Goal: Information Seeking & Learning: Learn about a topic

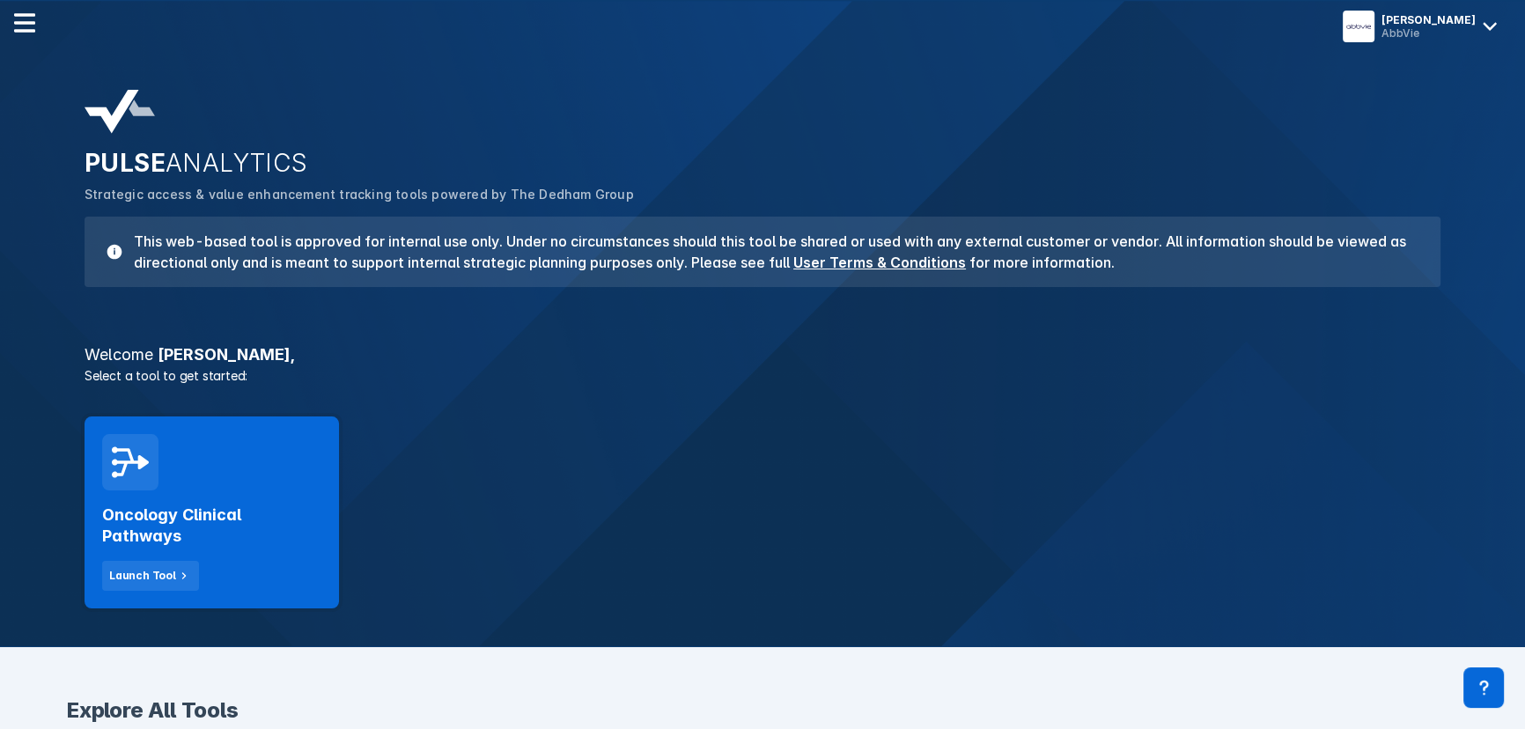
click at [261, 539] on h2 "Oncology Clinical Pathways" at bounding box center [211, 525] width 219 height 42
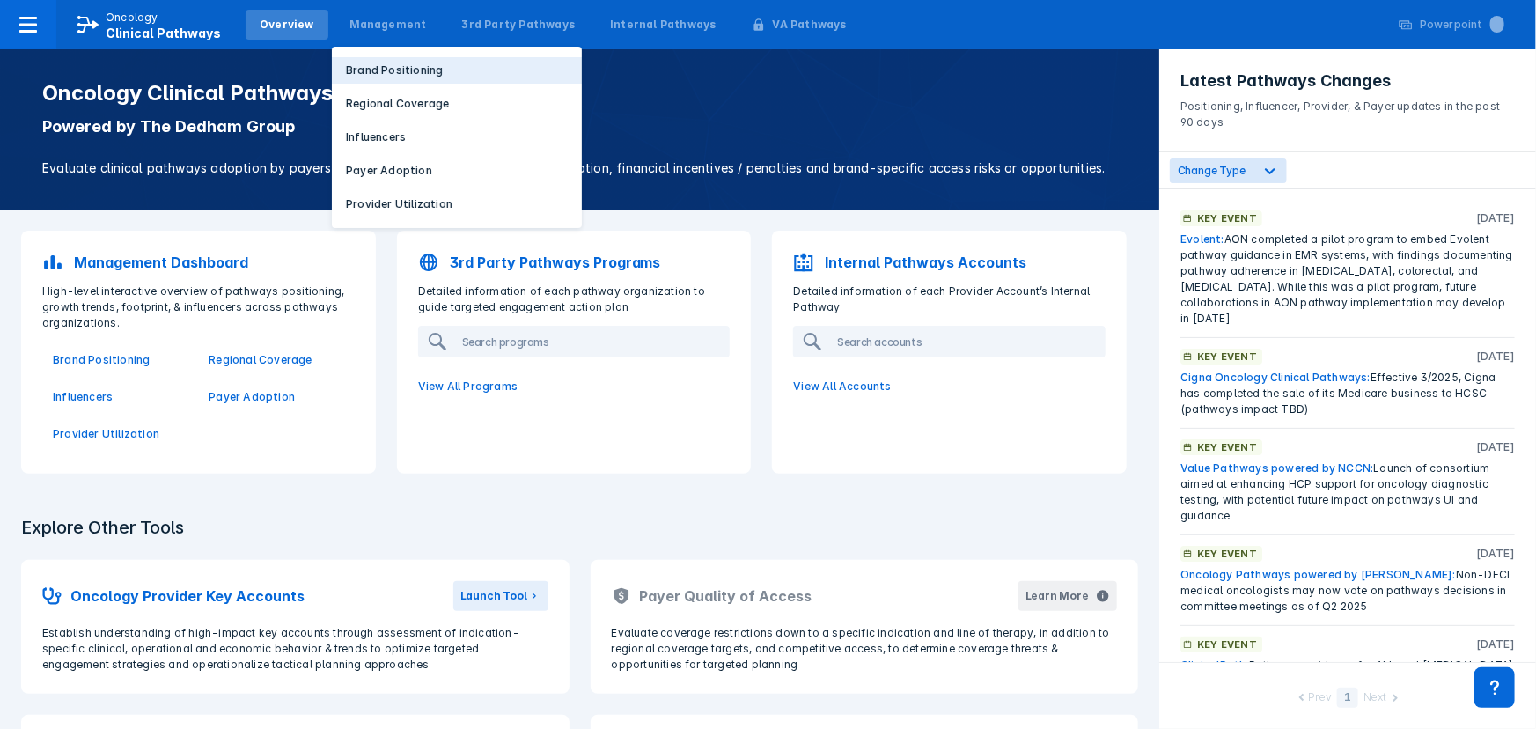
click at [386, 61] on button "Brand Positioning" at bounding box center [457, 70] width 250 height 26
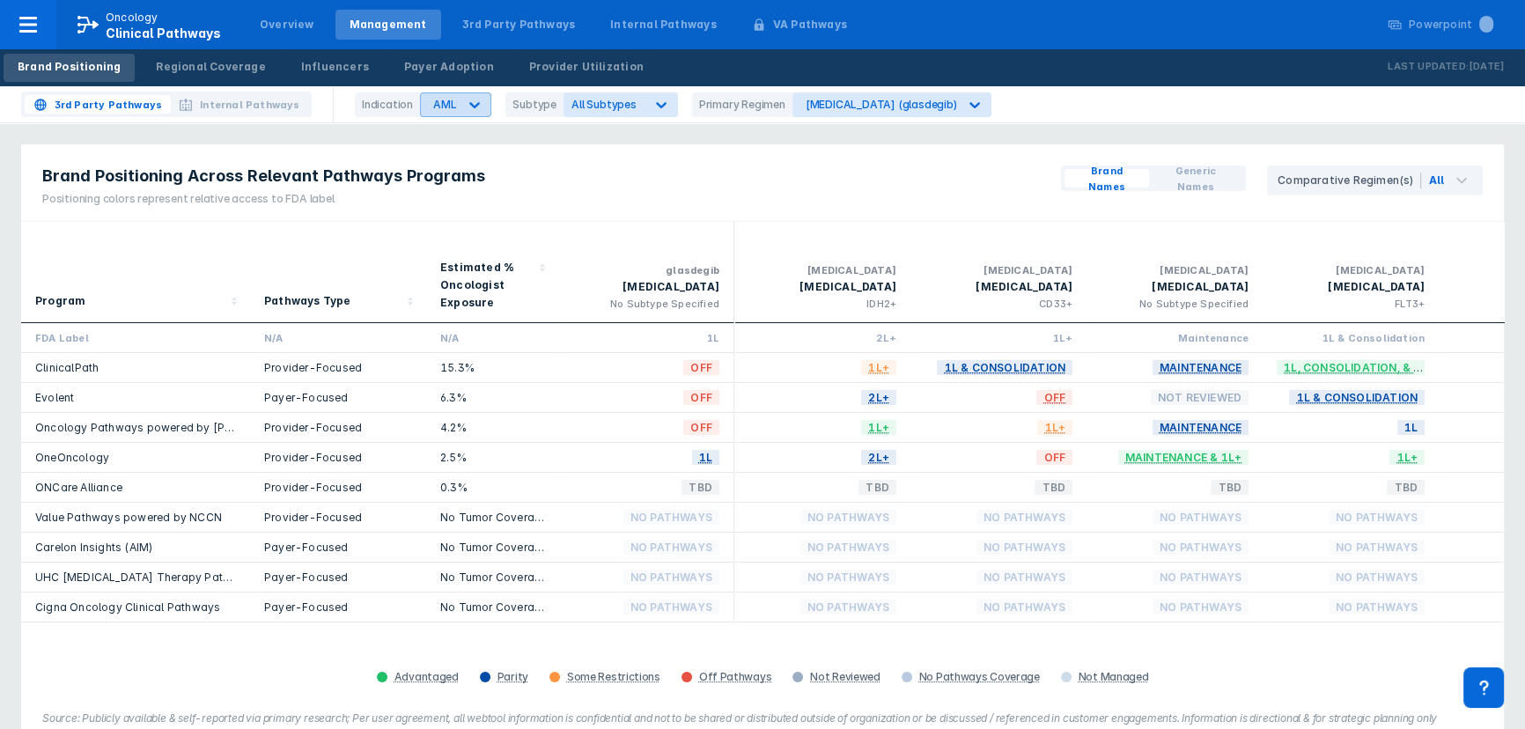
click at [485, 100] on div at bounding box center [475, 105] width 32 height 32
click at [452, 215] on div "[MEDICAL_DATA]" at bounding box center [473, 213] width 99 height 34
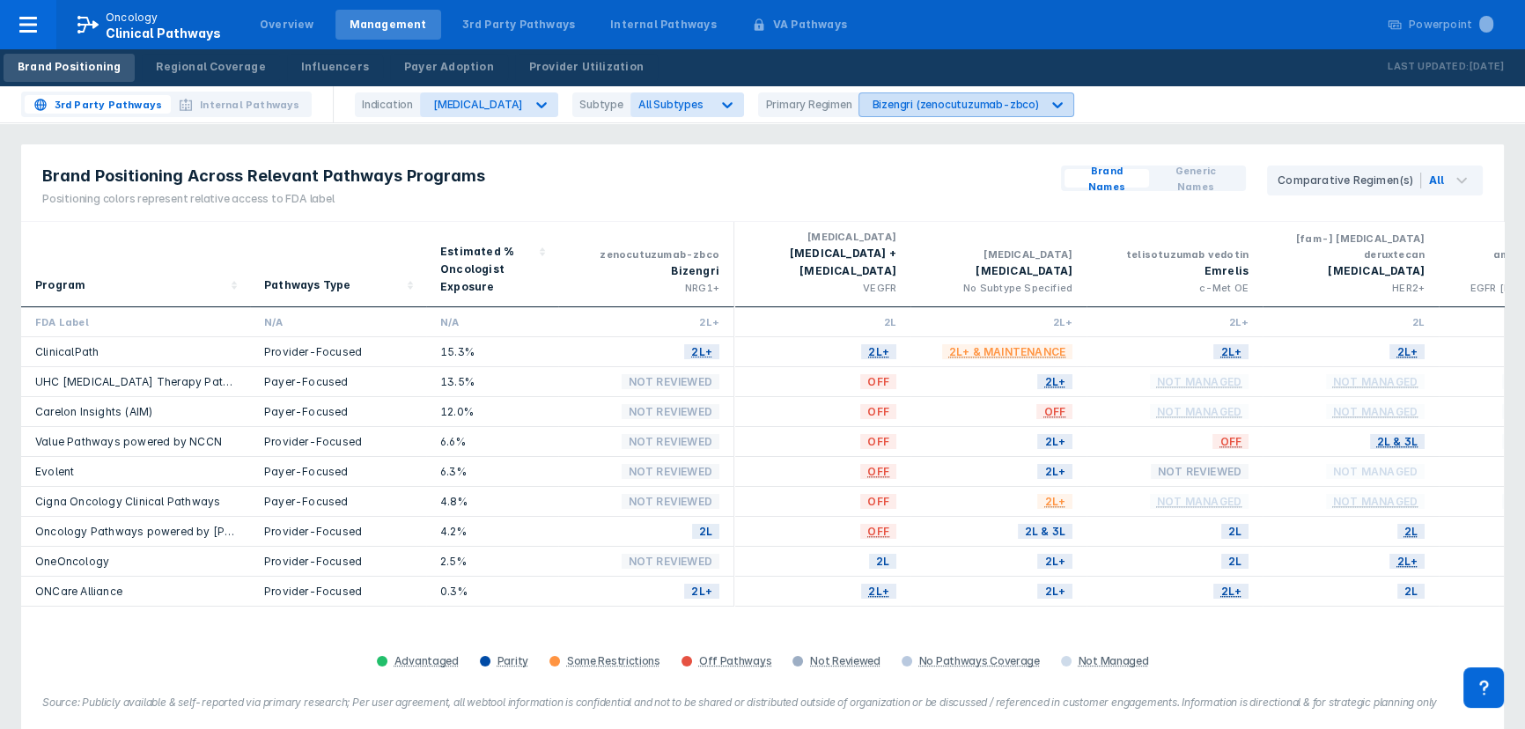
click at [951, 104] on div "Bizengri (zenocutuzumab-zbco)" at bounding box center [954, 104] width 166 height 13
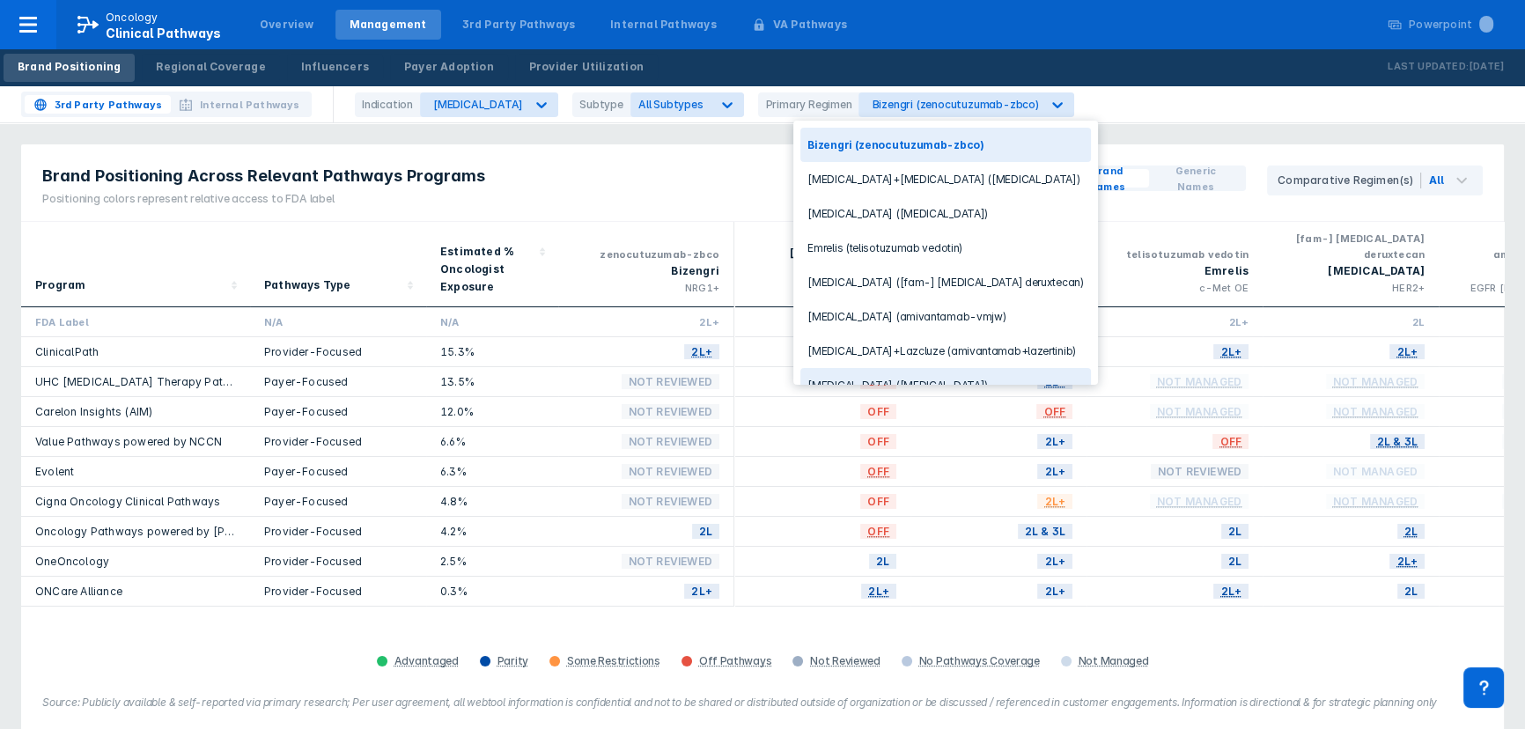
scroll to position [55, 0]
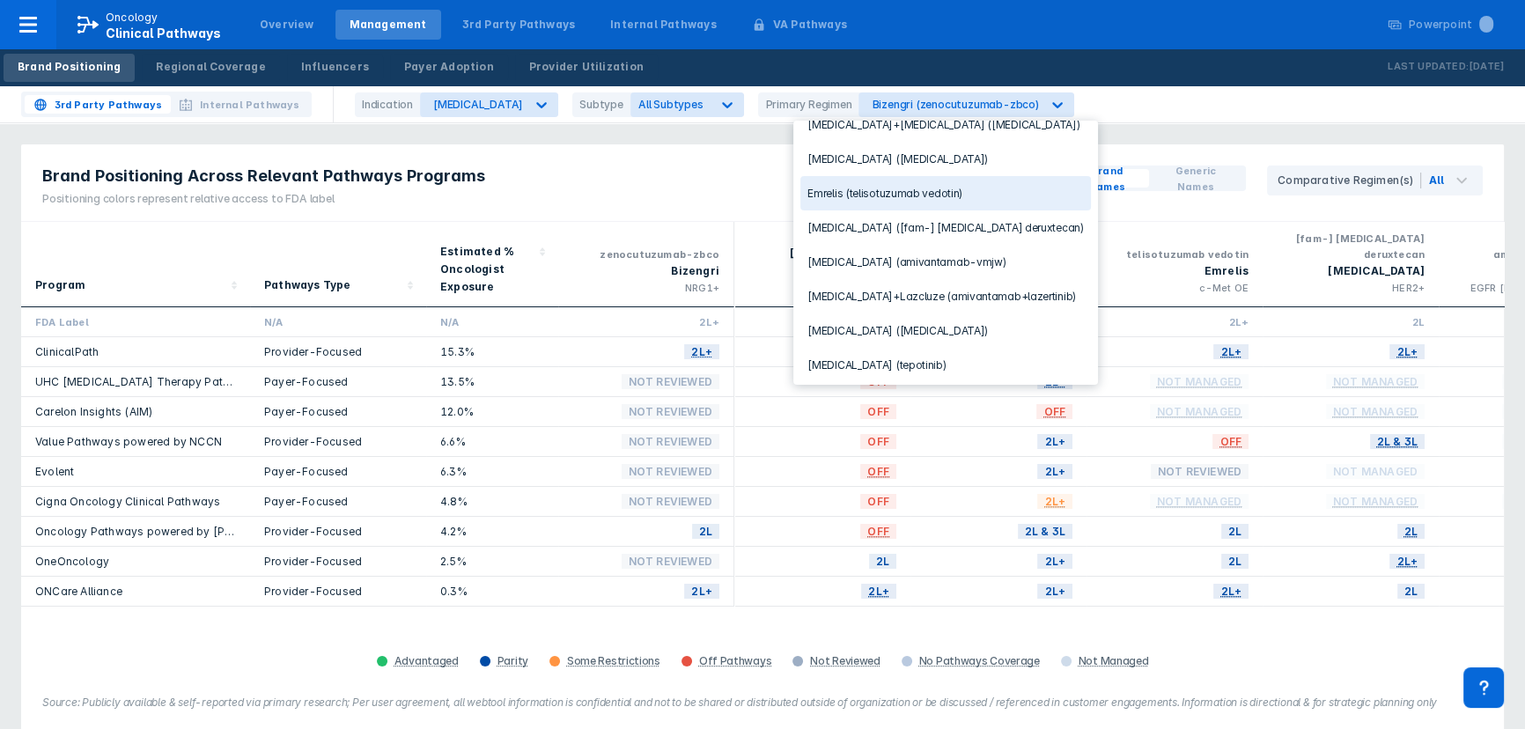
click at [907, 193] on div "Emrelis (telisotuzumab vedotin)" at bounding box center [945, 193] width 290 height 34
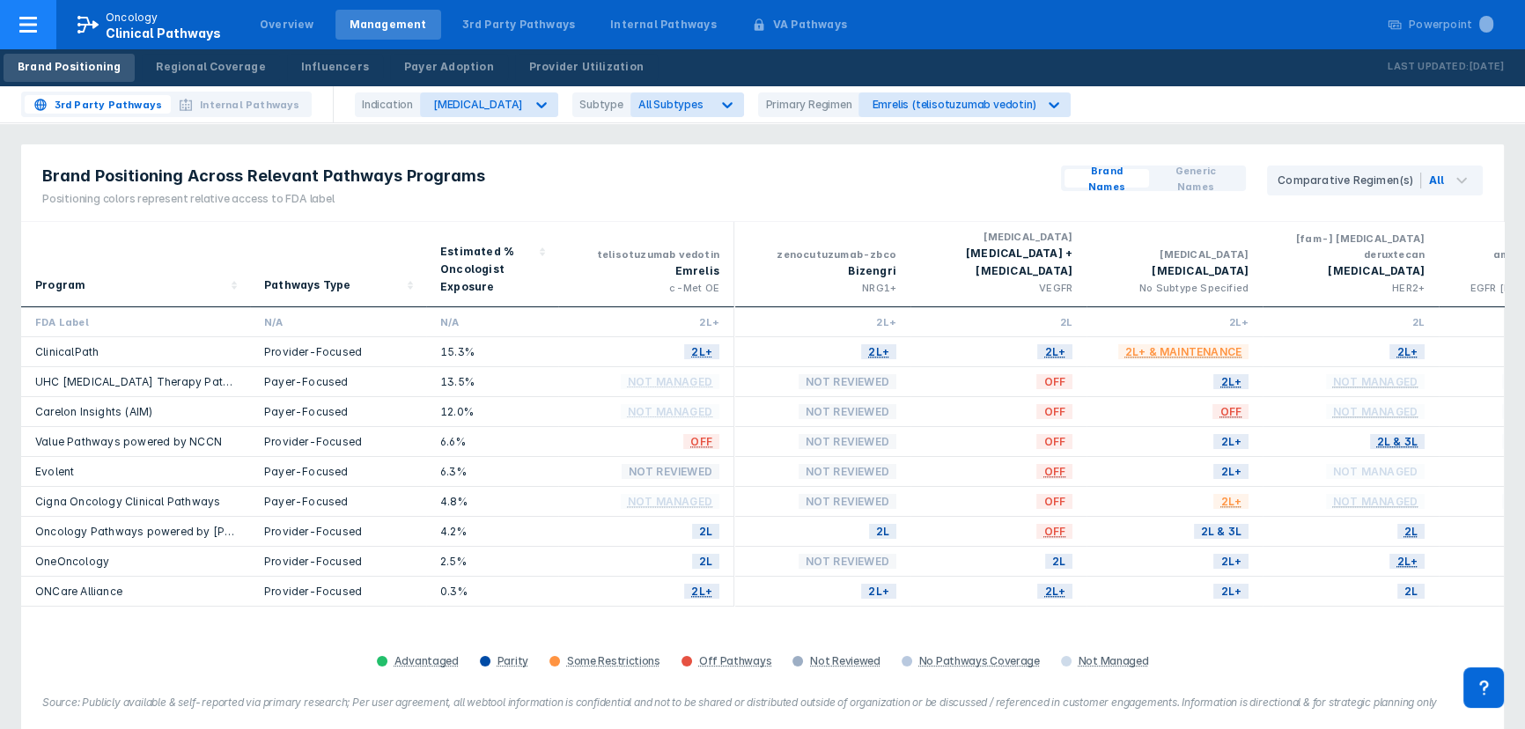
click at [133, 33] on span "Clinical Pathways" at bounding box center [163, 33] width 115 height 15
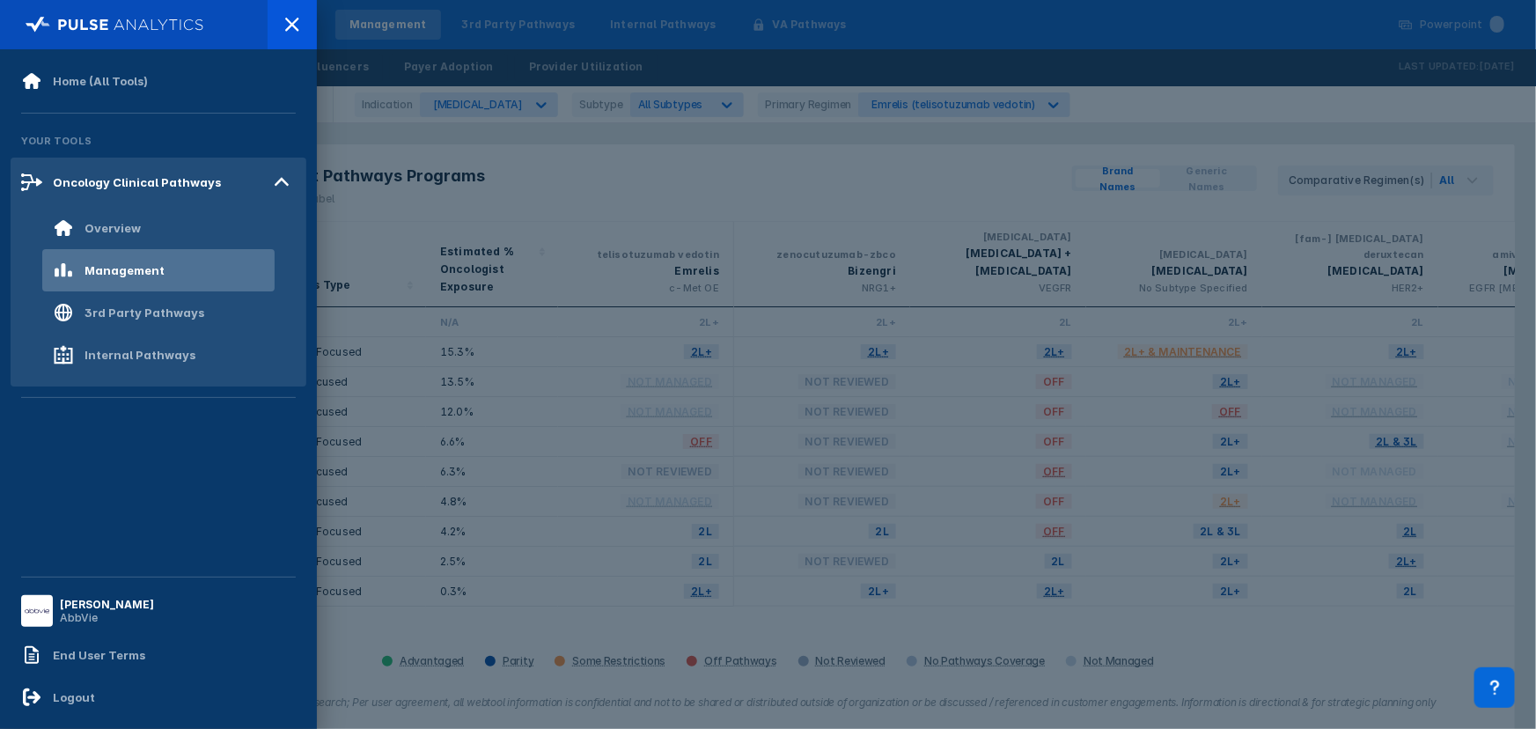
click at [167, 530] on div "Home (All Tools) Your Tools Oncology Clinical Pathways Overview Management 3rd …" at bounding box center [159, 313] width 296 height 506
drag, startPoint x: 1052, startPoint y: 51, endPoint x: 888, endPoint y: 62, distance: 164.1
click at [1053, 51] on div at bounding box center [768, 364] width 1536 height 729
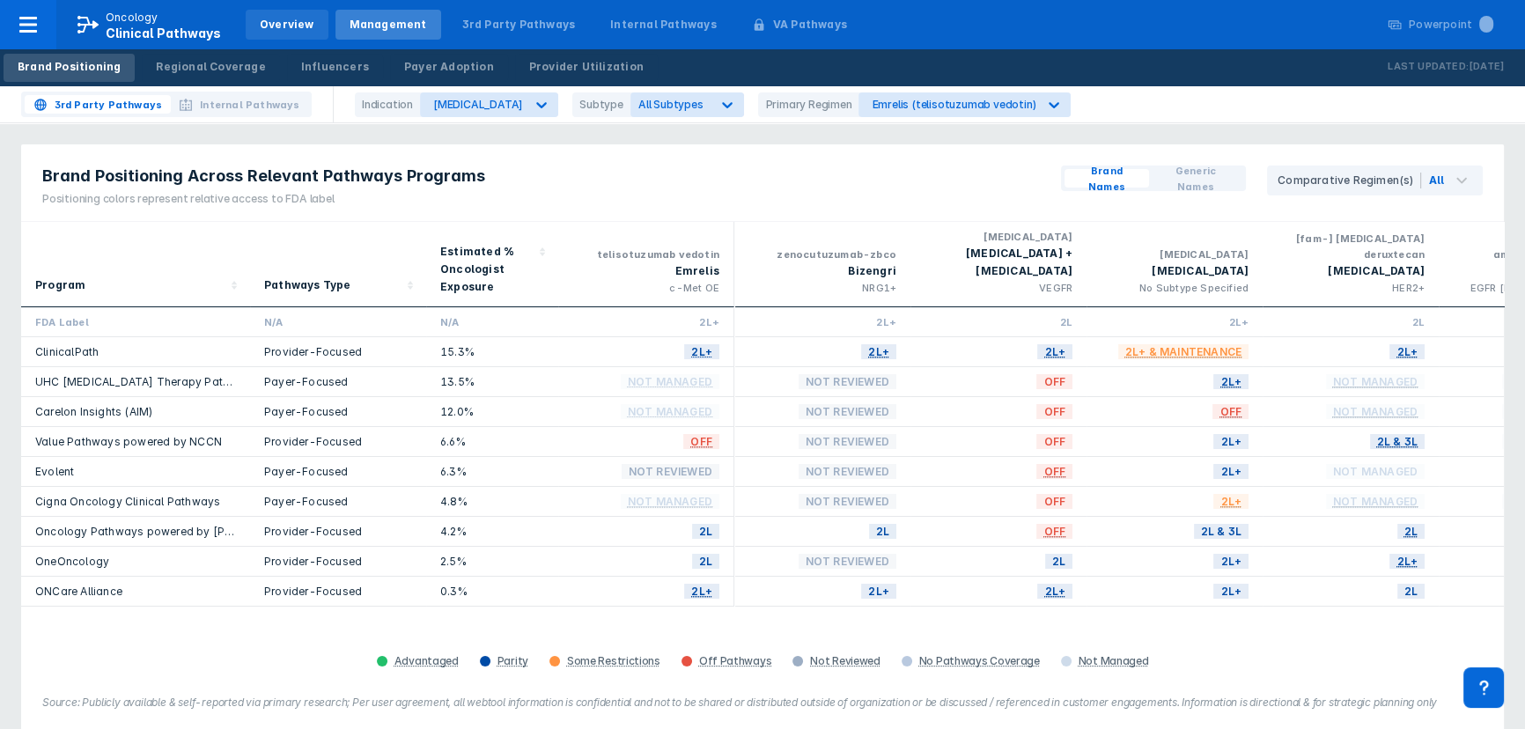
click at [260, 23] on div "Overview" at bounding box center [287, 25] width 55 height 16
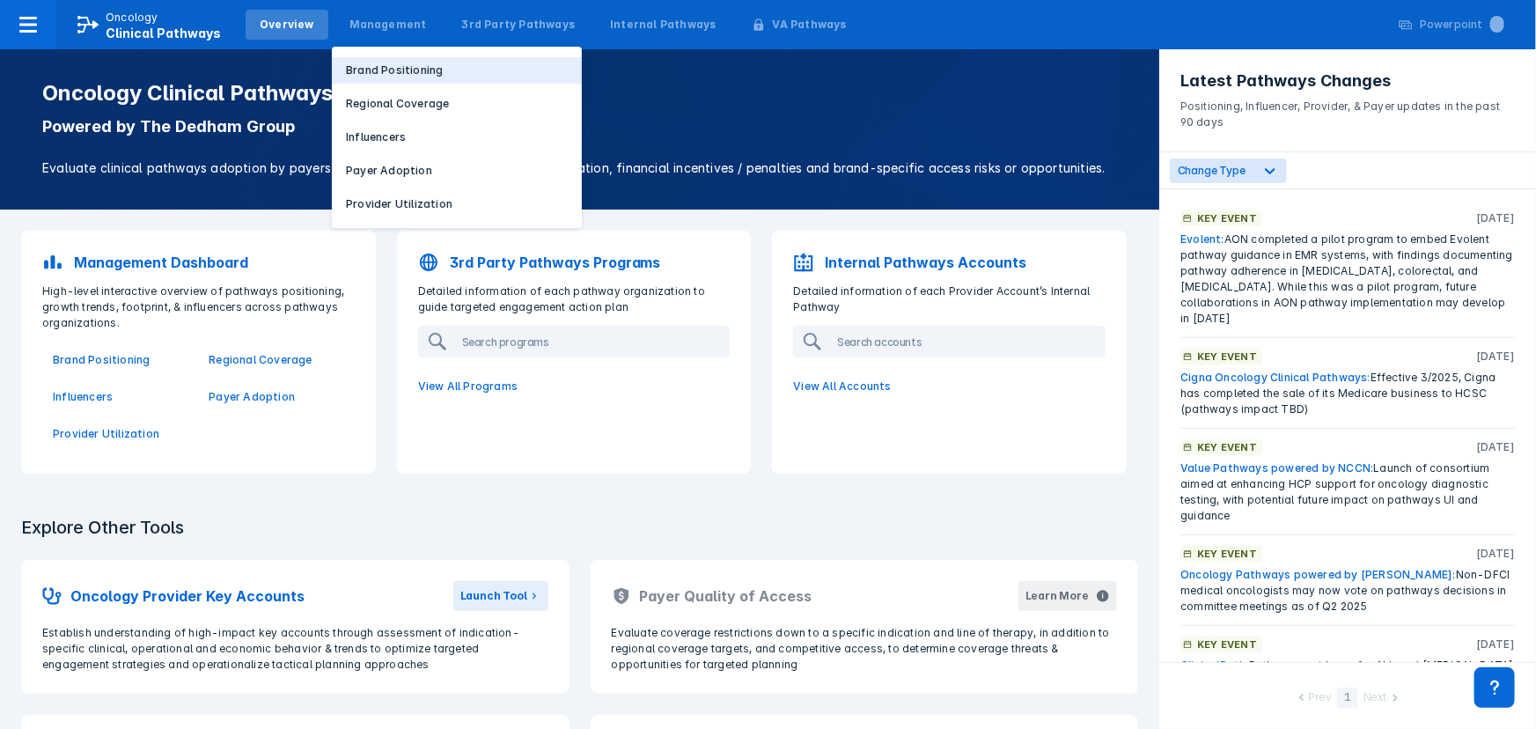
click at [382, 71] on p "Brand Positioning" at bounding box center [394, 70] width 97 height 16
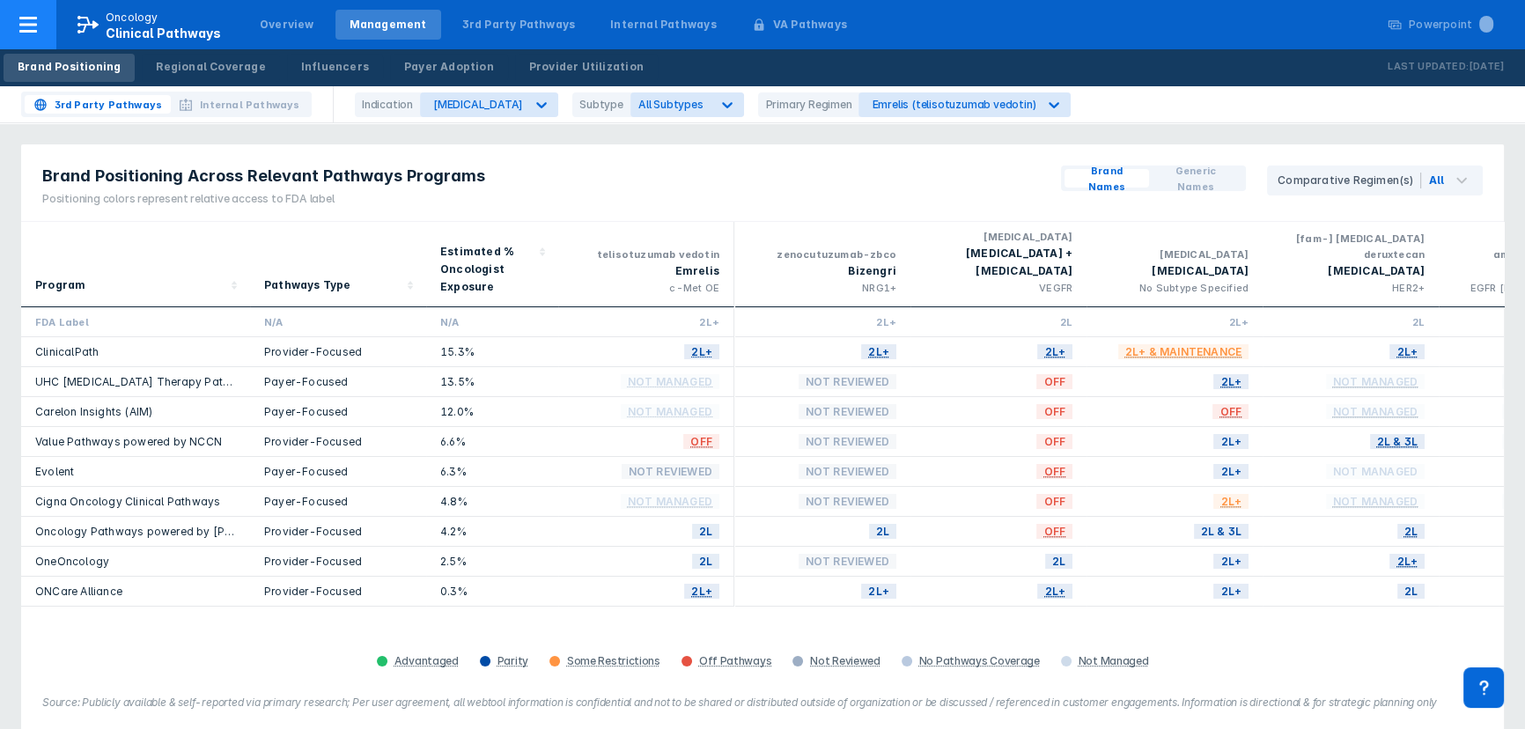
click at [169, 23] on div "Oncology Clinical Pathways" at bounding box center [163, 25] width 115 height 31
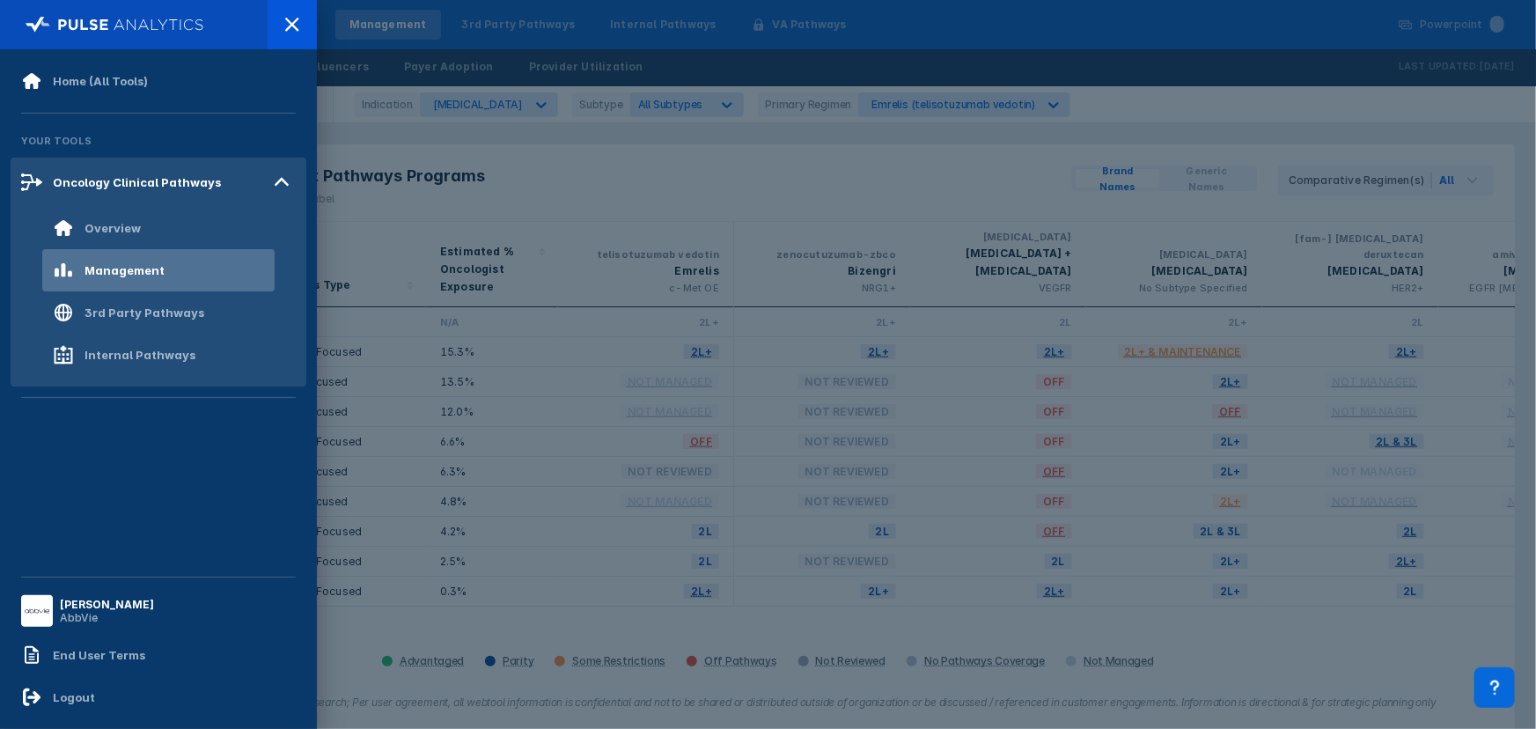
drag, startPoint x: 989, startPoint y: 181, endPoint x: 828, endPoint y: 94, distance: 182.4
click at [986, 176] on div at bounding box center [768, 364] width 1536 height 729
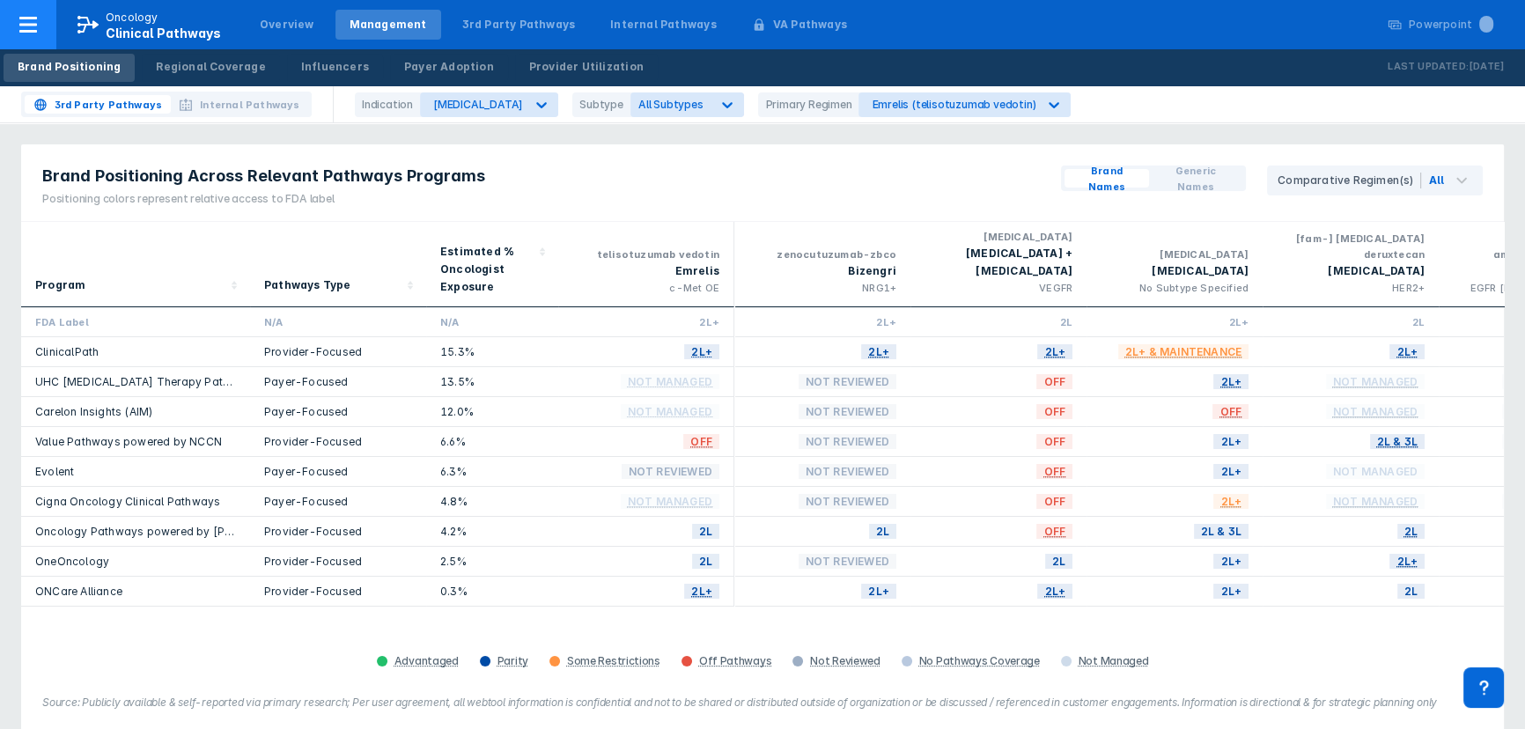
click at [151, 26] on span "Clinical Pathways" at bounding box center [163, 33] width 115 height 15
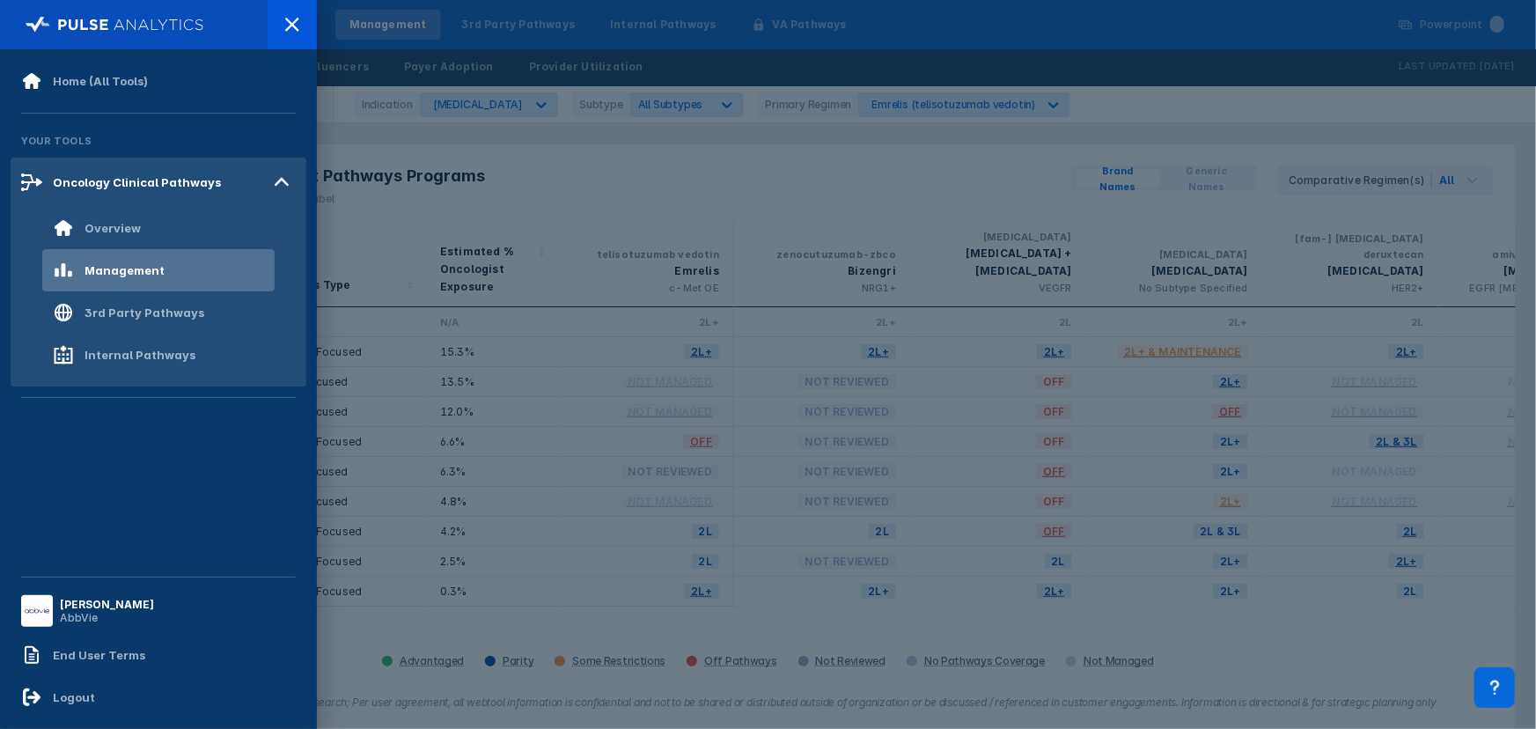
click at [1070, 29] on div at bounding box center [768, 364] width 1536 height 729
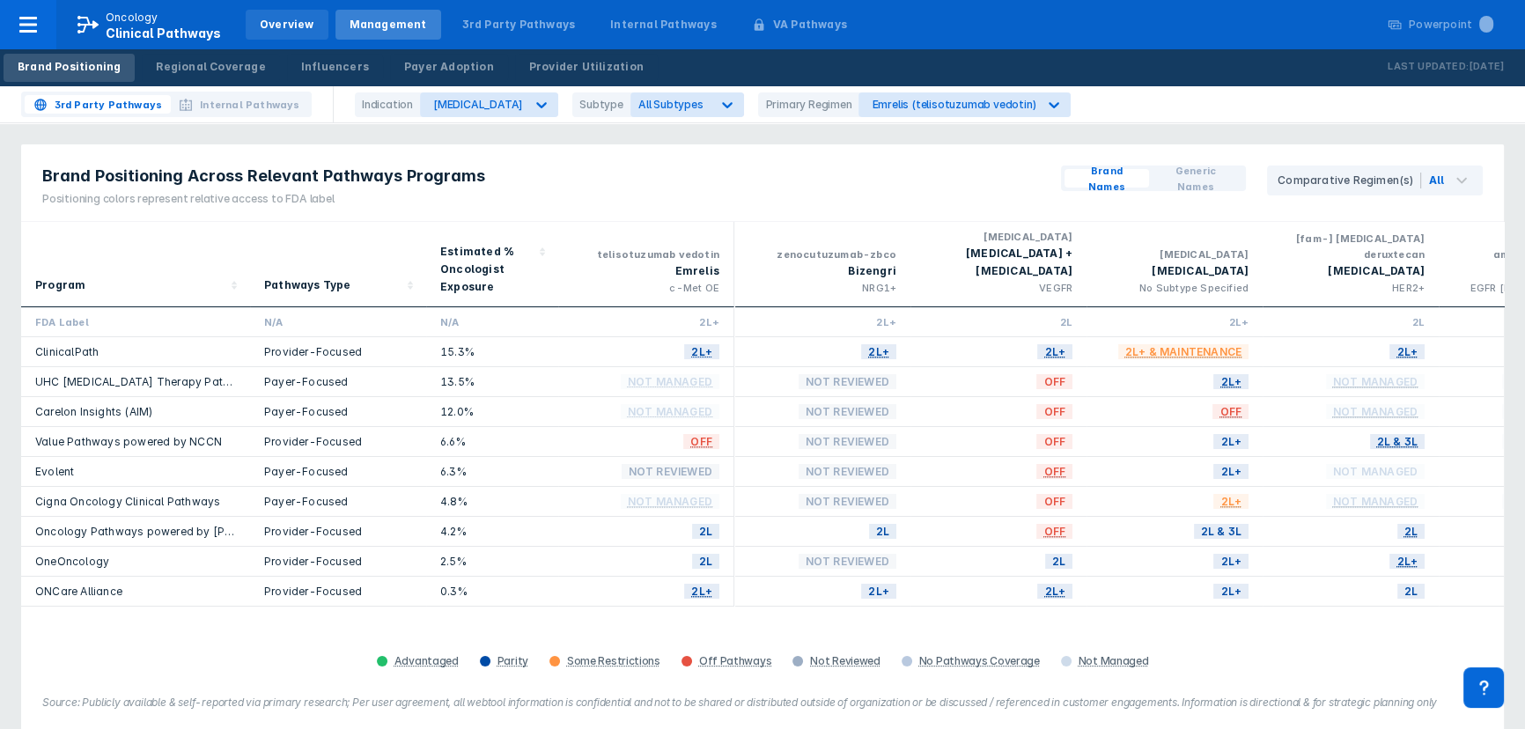
click at [287, 27] on div "Overview" at bounding box center [287, 25] width 55 height 16
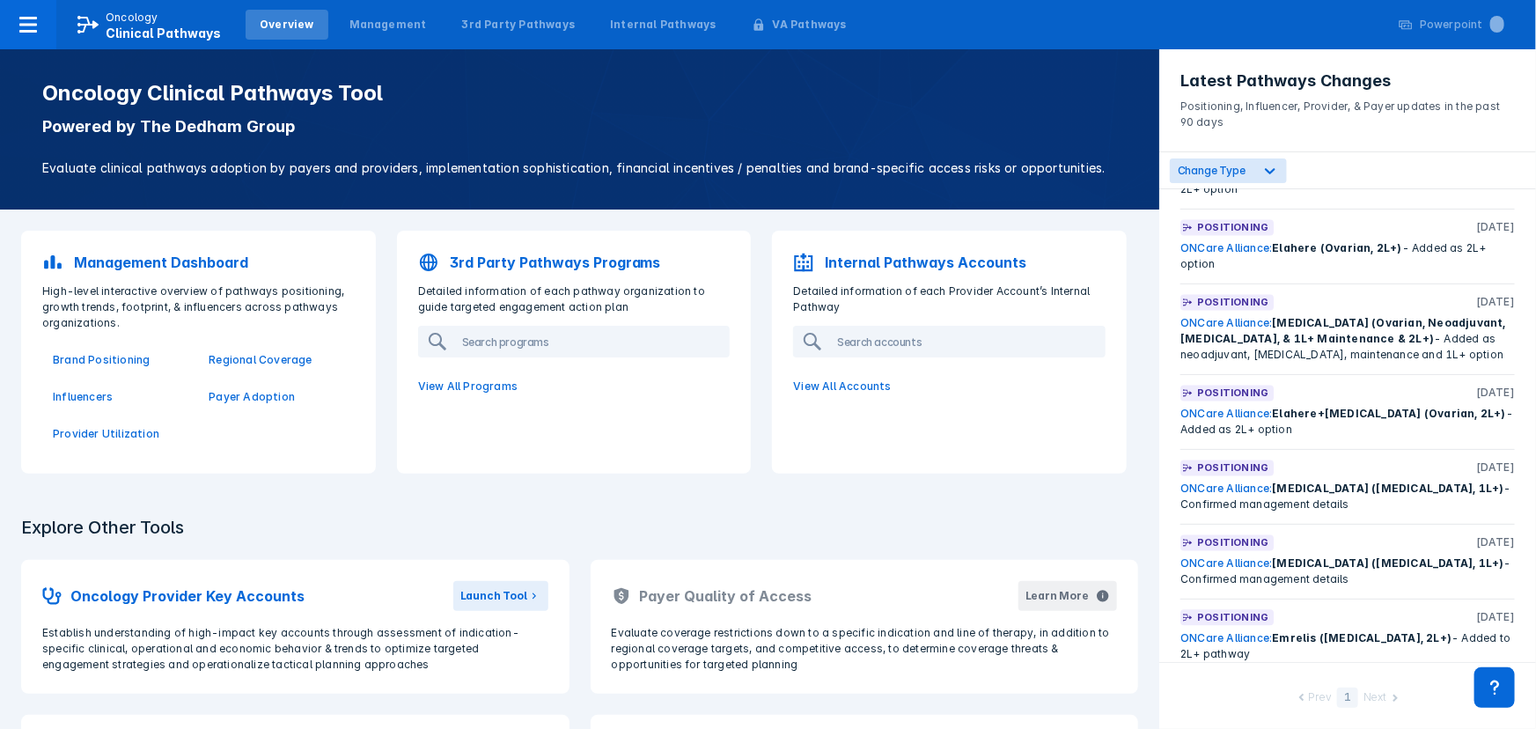
scroll to position [1761, 0]
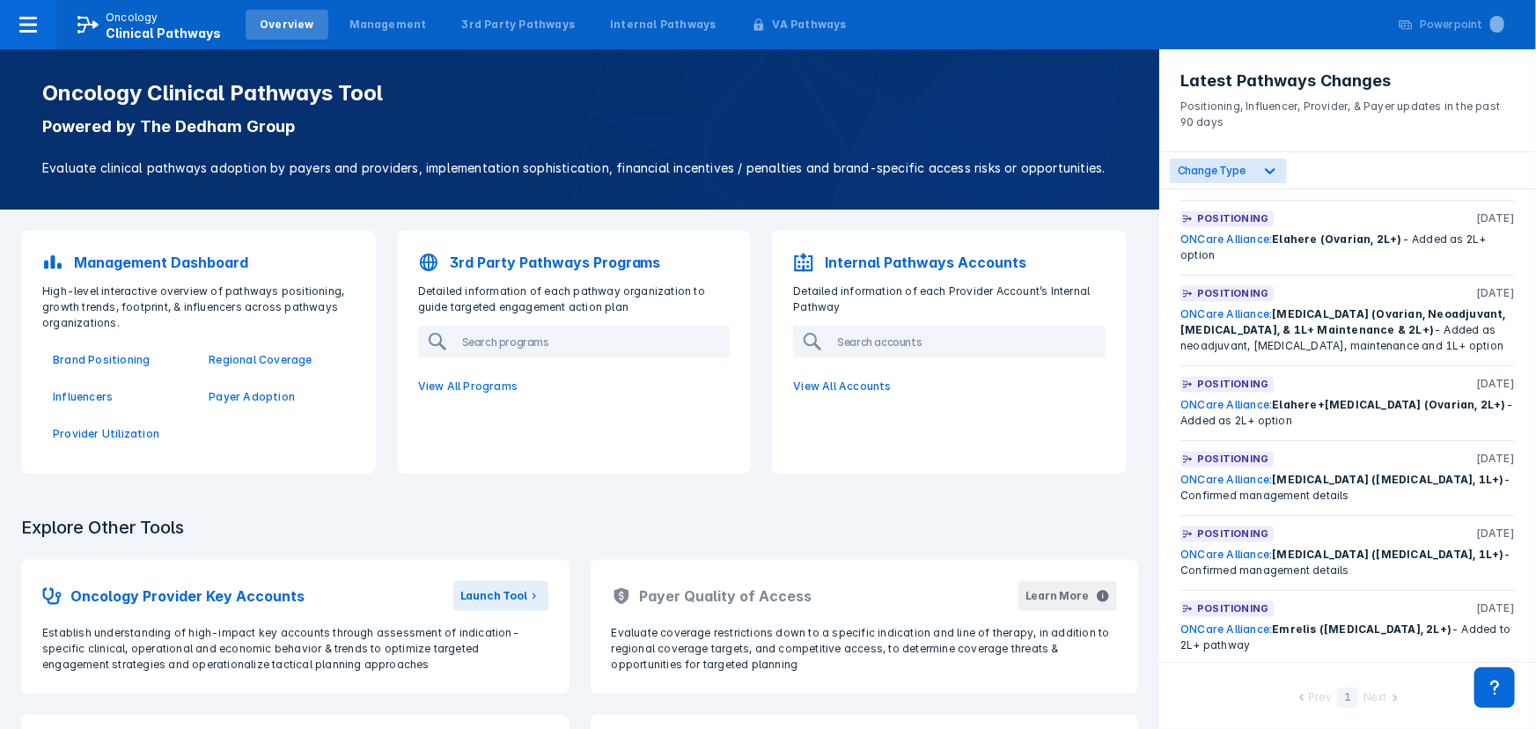
drag, startPoint x: 1259, startPoint y: 614, endPoint x: 1159, endPoint y: 588, distance: 102.7
click at [1159, 588] on div "Key Event [DATE] Evolent: AON completed a pilot program to embed Evolent pathwa…" at bounding box center [1347, 425] width 377 height 473
click at [1319, 622] on div "ONCare Alliance: Emrelis ([MEDICAL_DATA], 2L+) - Added to 2L+ pathway" at bounding box center [1347, 638] width 335 height 32
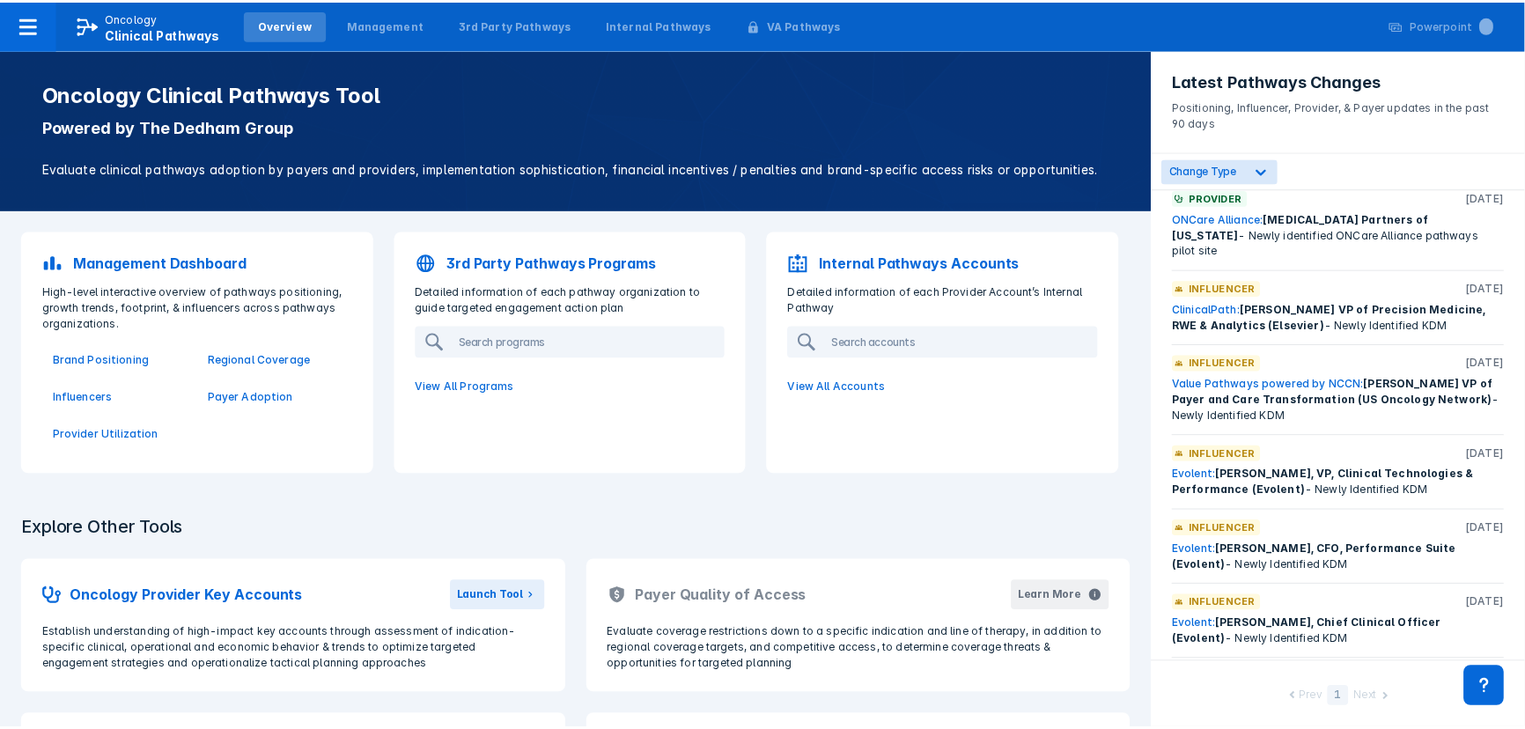
scroll to position [3219, 0]
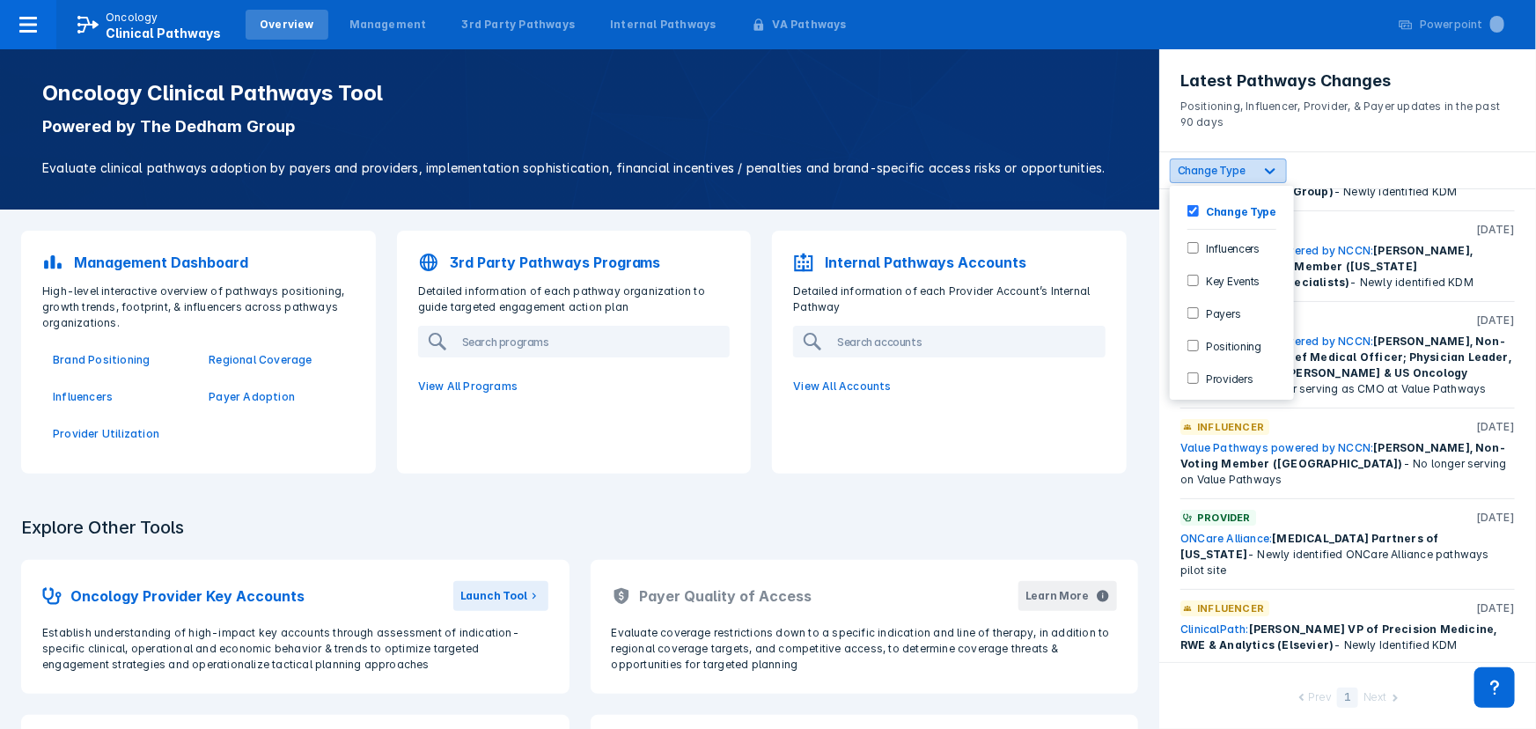
click at [1243, 167] on span "Change Type" at bounding box center [1212, 170] width 68 height 13
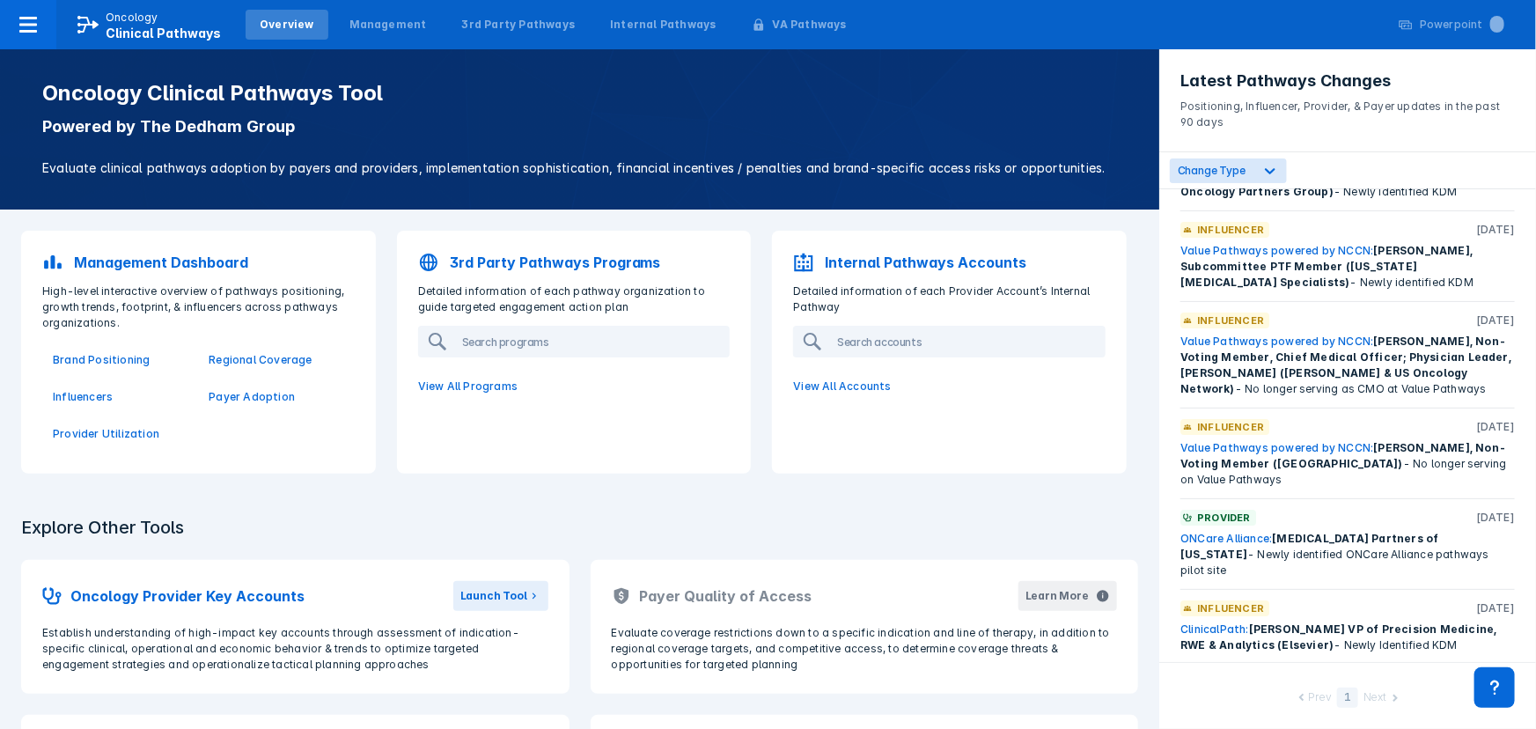
click at [1198, 532] on link "ONCare Alliance:" at bounding box center [1226, 538] width 92 height 13
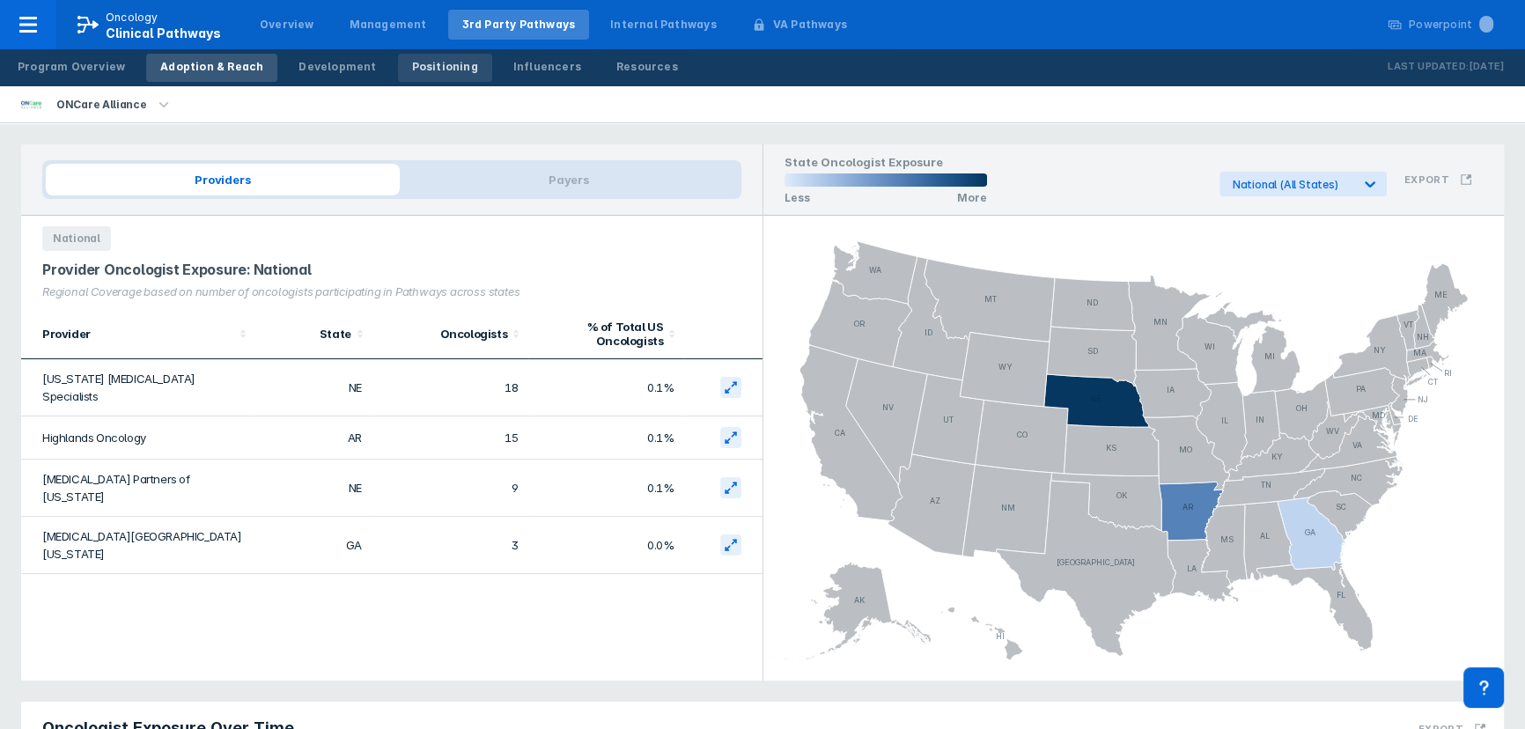
click at [435, 78] on link "Positioning" at bounding box center [445, 68] width 94 height 28
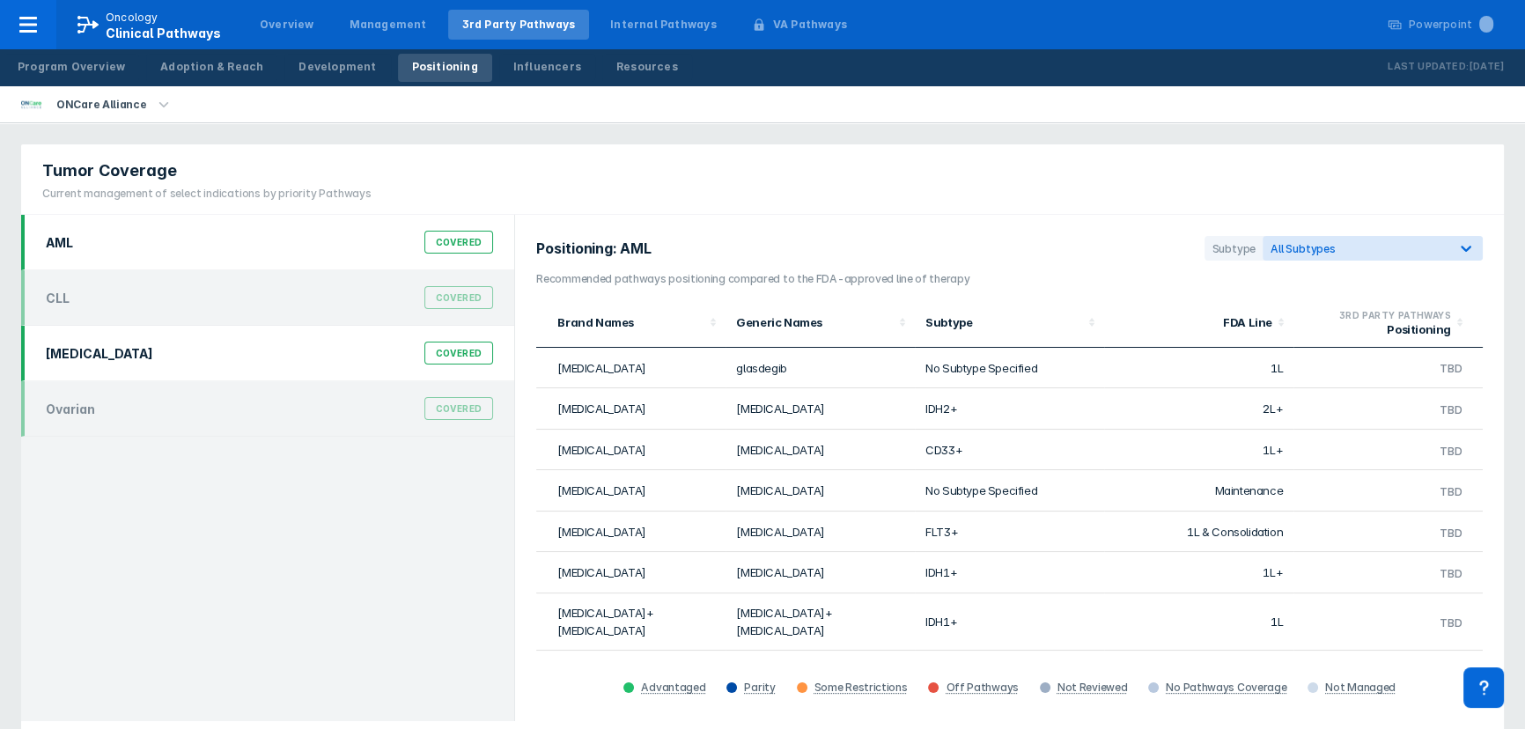
click at [279, 355] on div "[MEDICAL_DATA] Covered" at bounding box center [269, 352] width 468 height 33
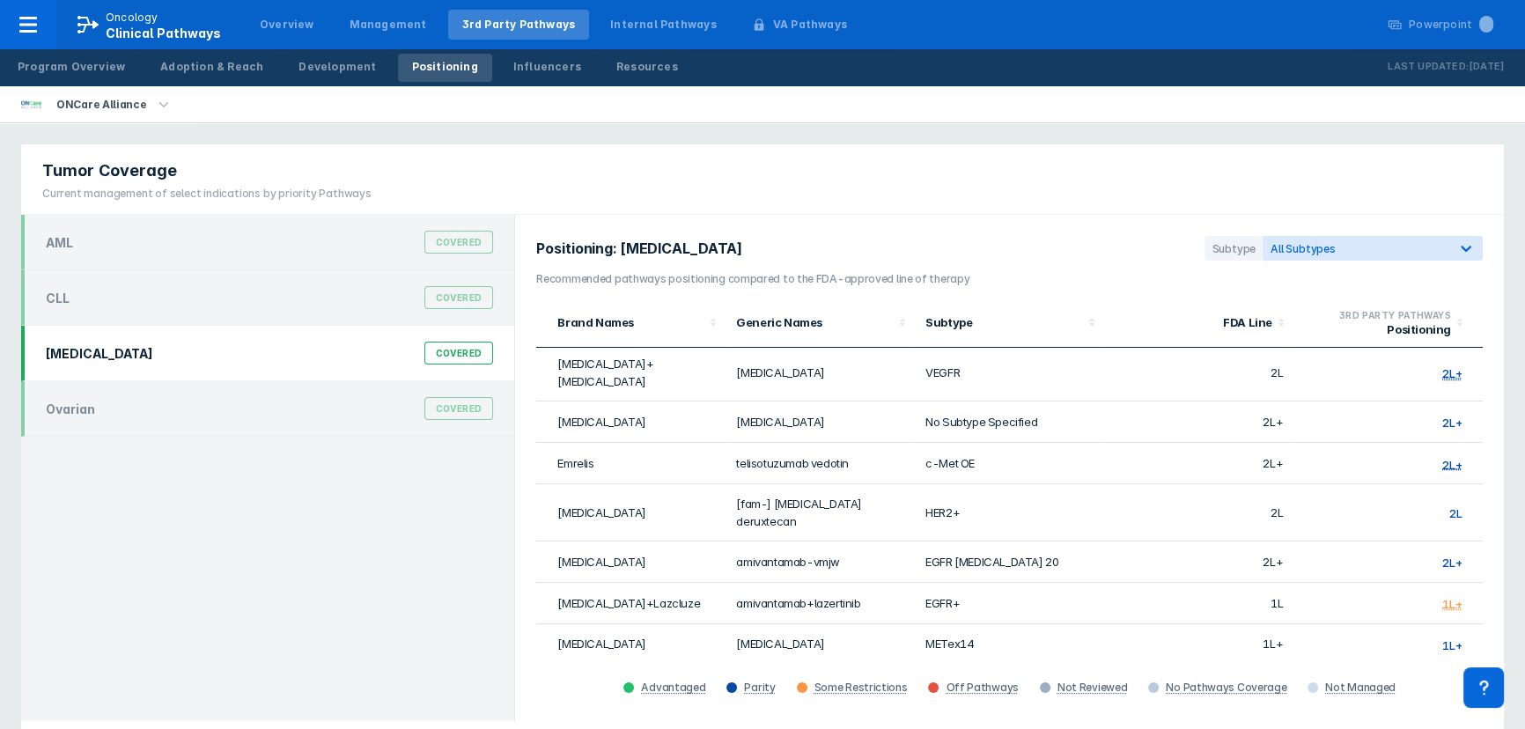
scroll to position [56, 0]
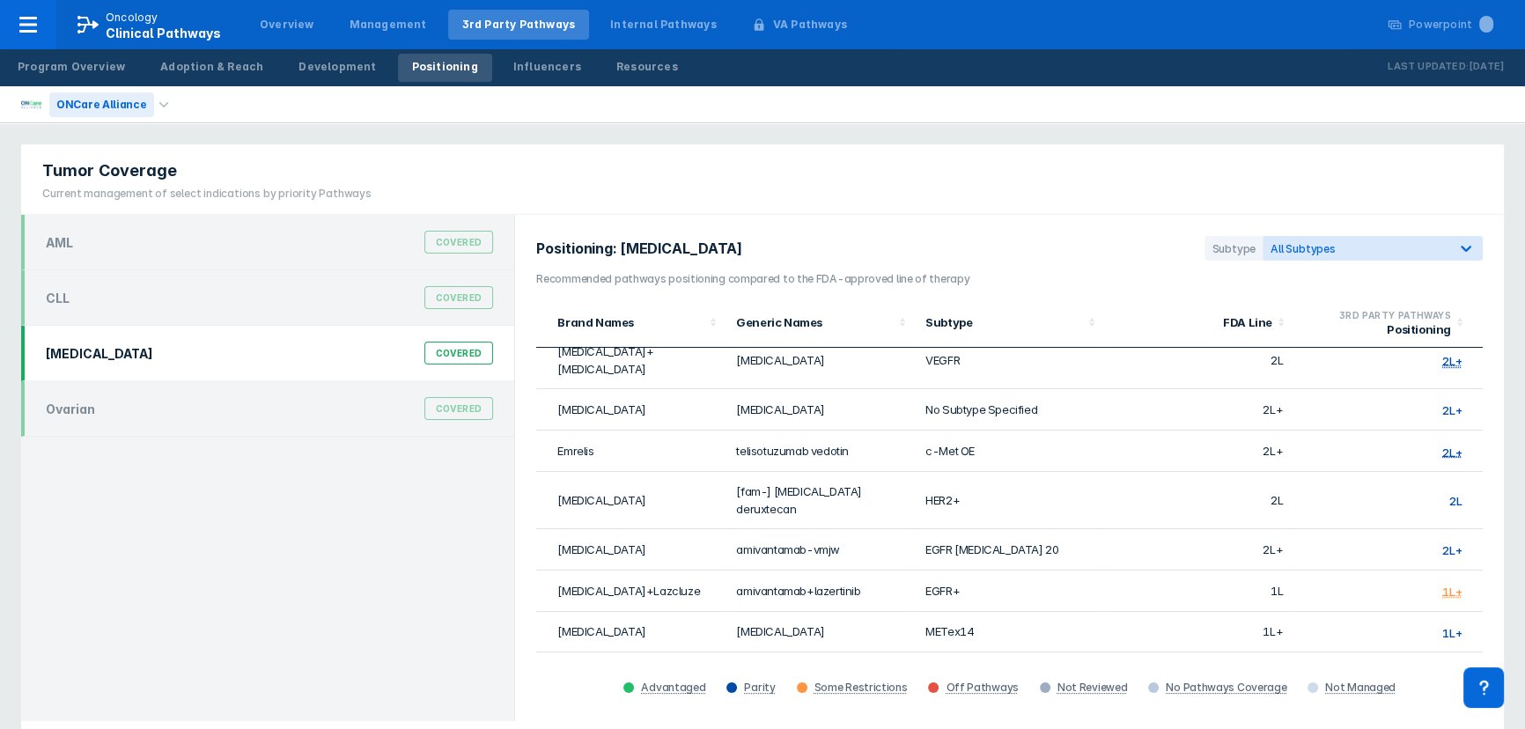
click at [95, 112] on div "ONCare Alliance" at bounding box center [101, 104] width 105 height 25
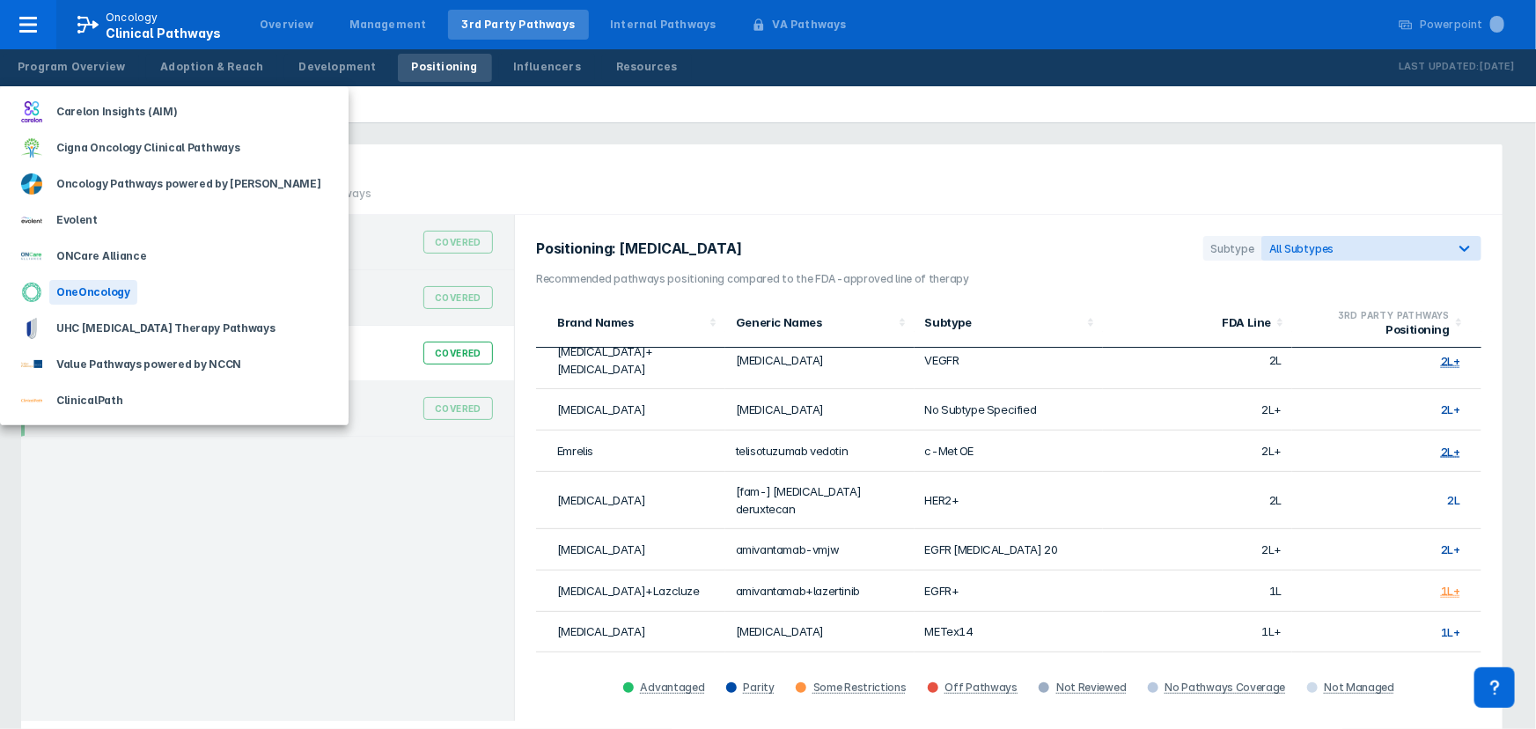
click at [88, 294] on div "OneOncology" at bounding box center [93, 292] width 88 height 25
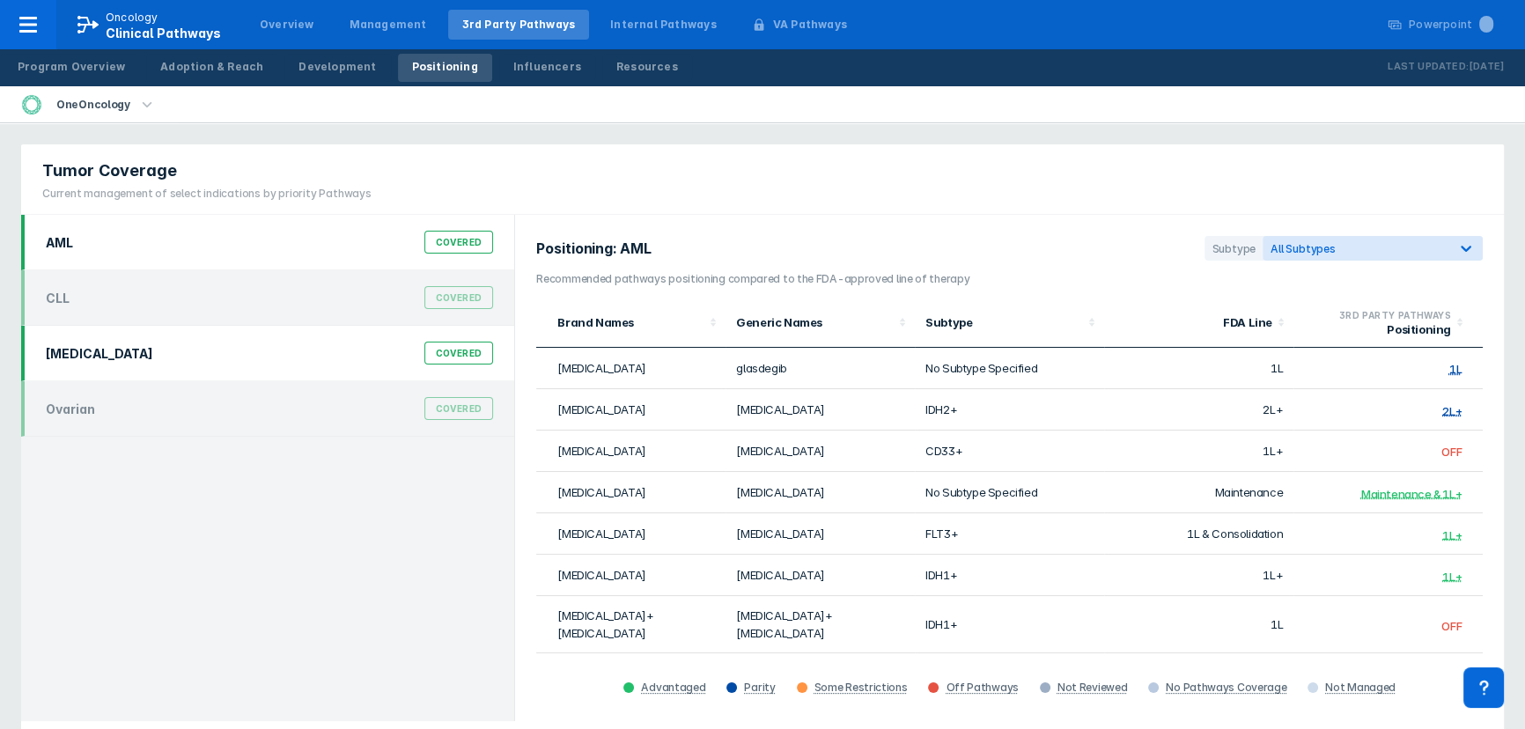
click at [271, 349] on div "[MEDICAL_DATA] Covered" at bounding box center [269, 352] width 468 height 33
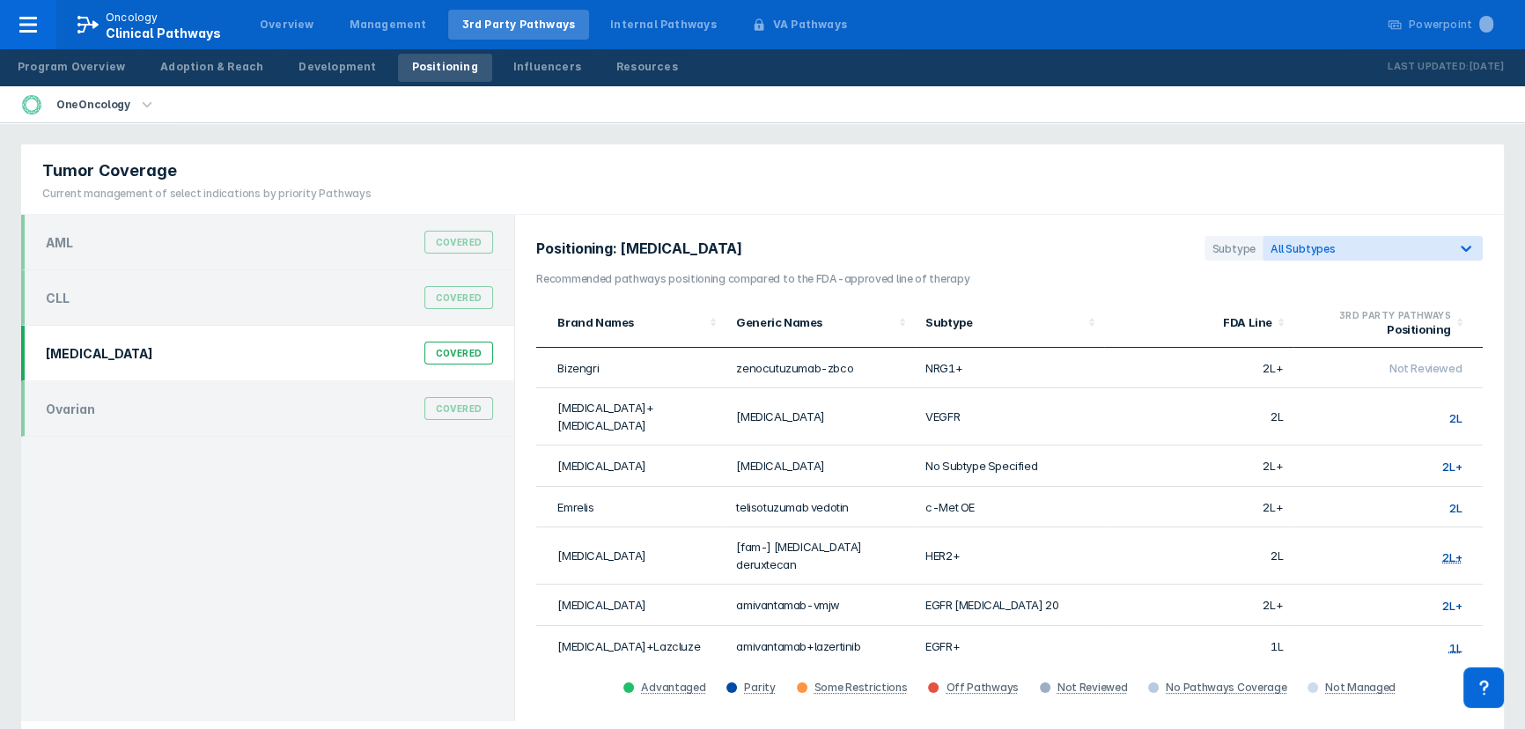
click at [1449, 500] on span "2L" at bounding box center [1455, 507] width 12 height 14
click at [430, 67] on div "Positioning" at bounding box center [445, 67] width 66 height 16
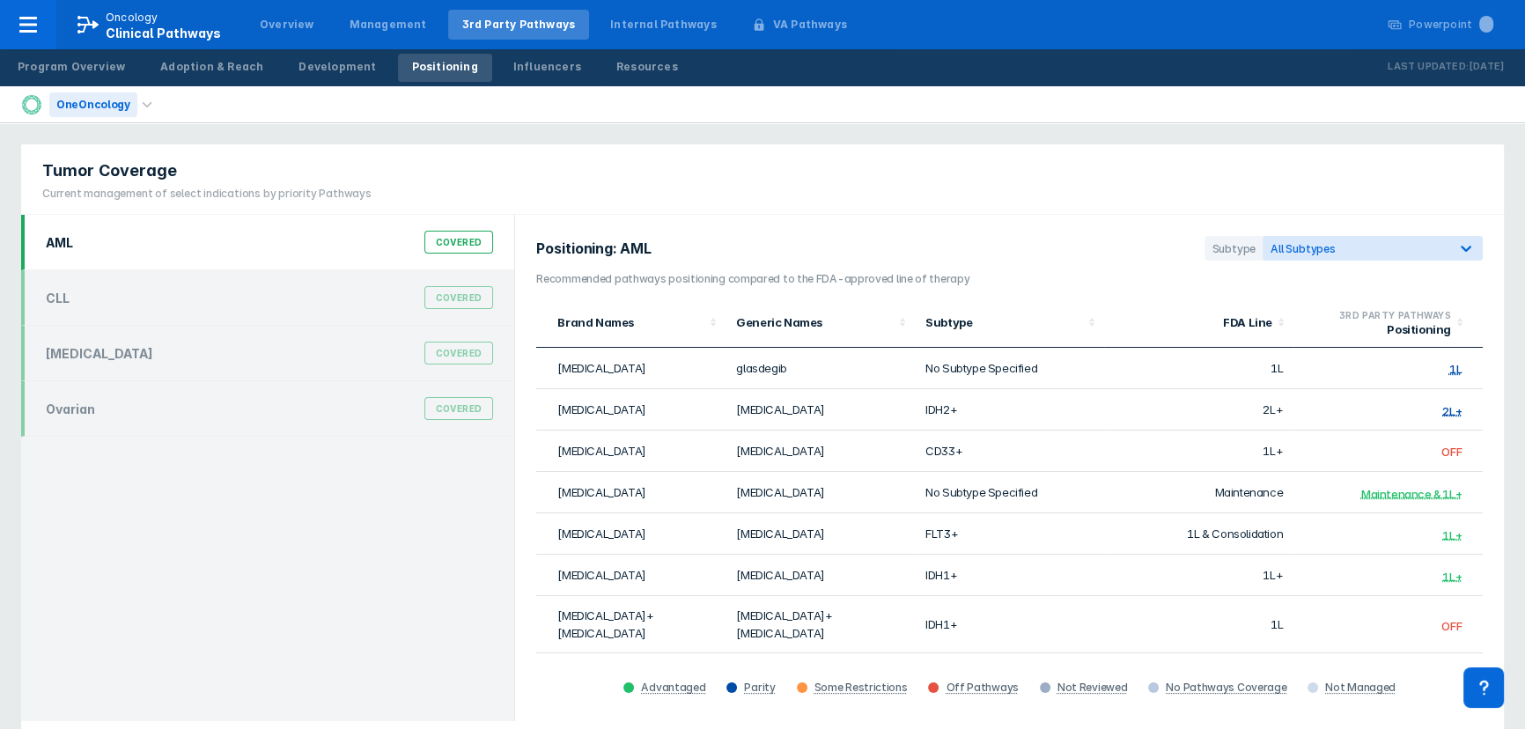
click at [111, 102] on div "OneOncology" at bounding box center [93, 104] width 88 height 25
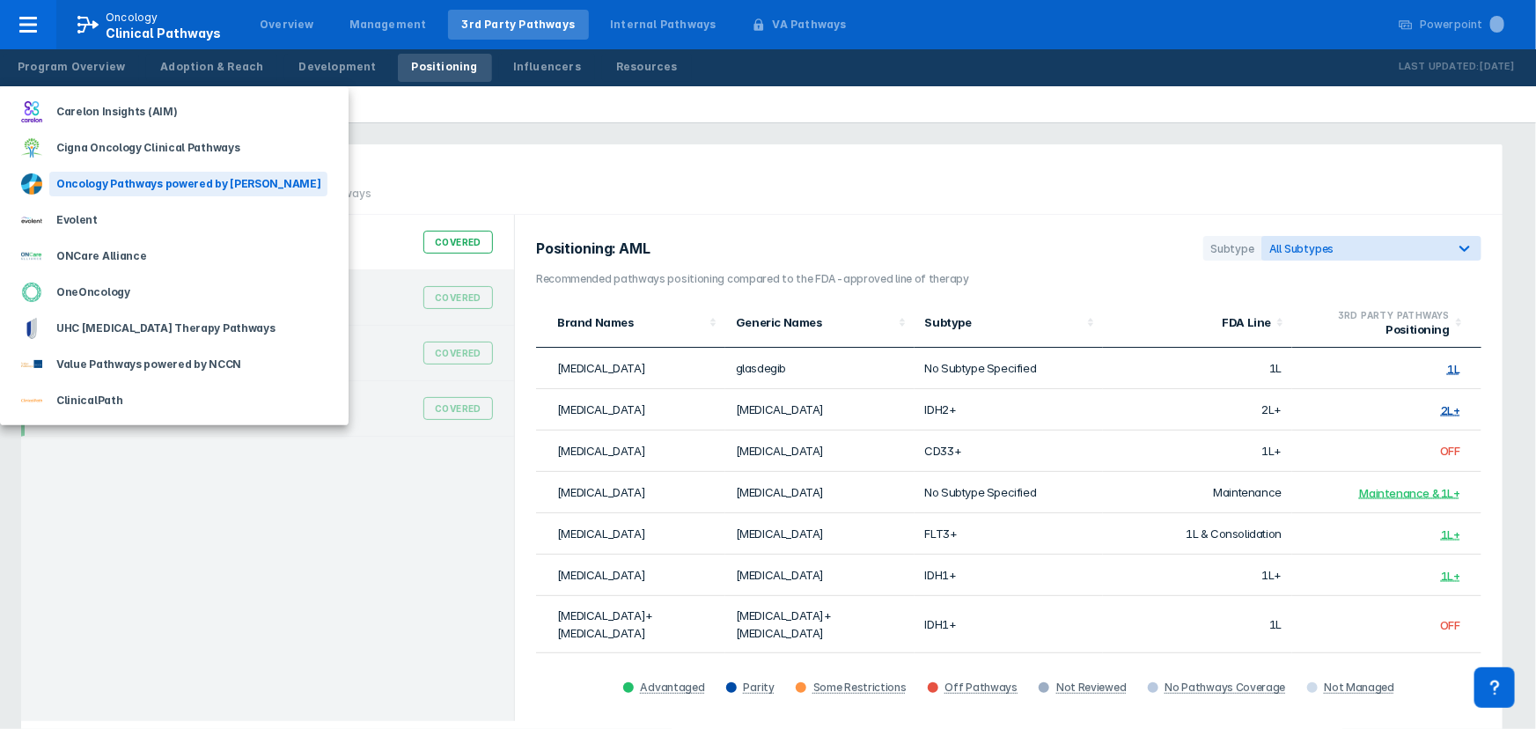
click at [122, 180] on div "Oncology Pathways powered by [PERSON_NAME]" at bounding box center [188, 184] width 278 height 25
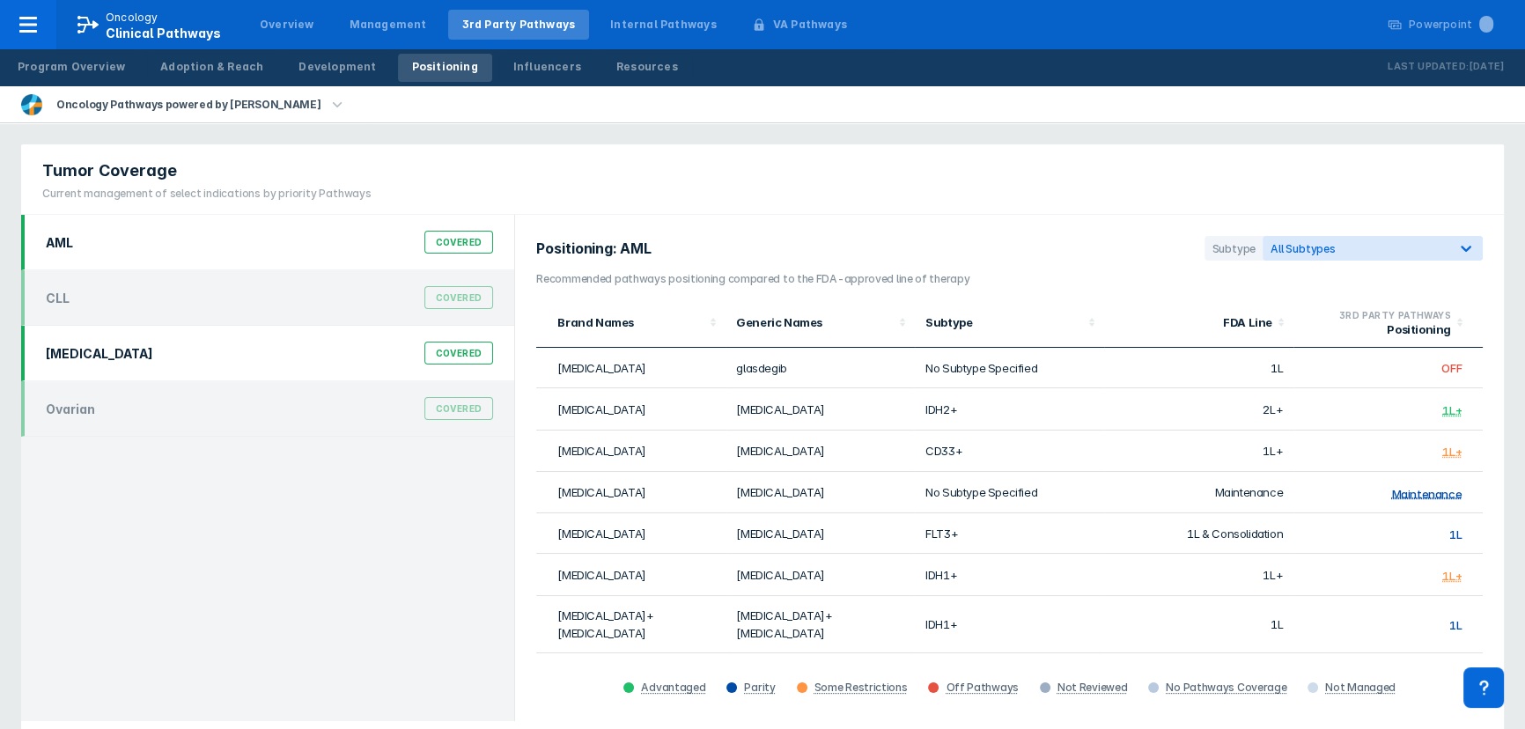
click at [179, 346] on div "[MEDICAL_DATA] Covered" at bounding box center [269, 352] width 468 height 33
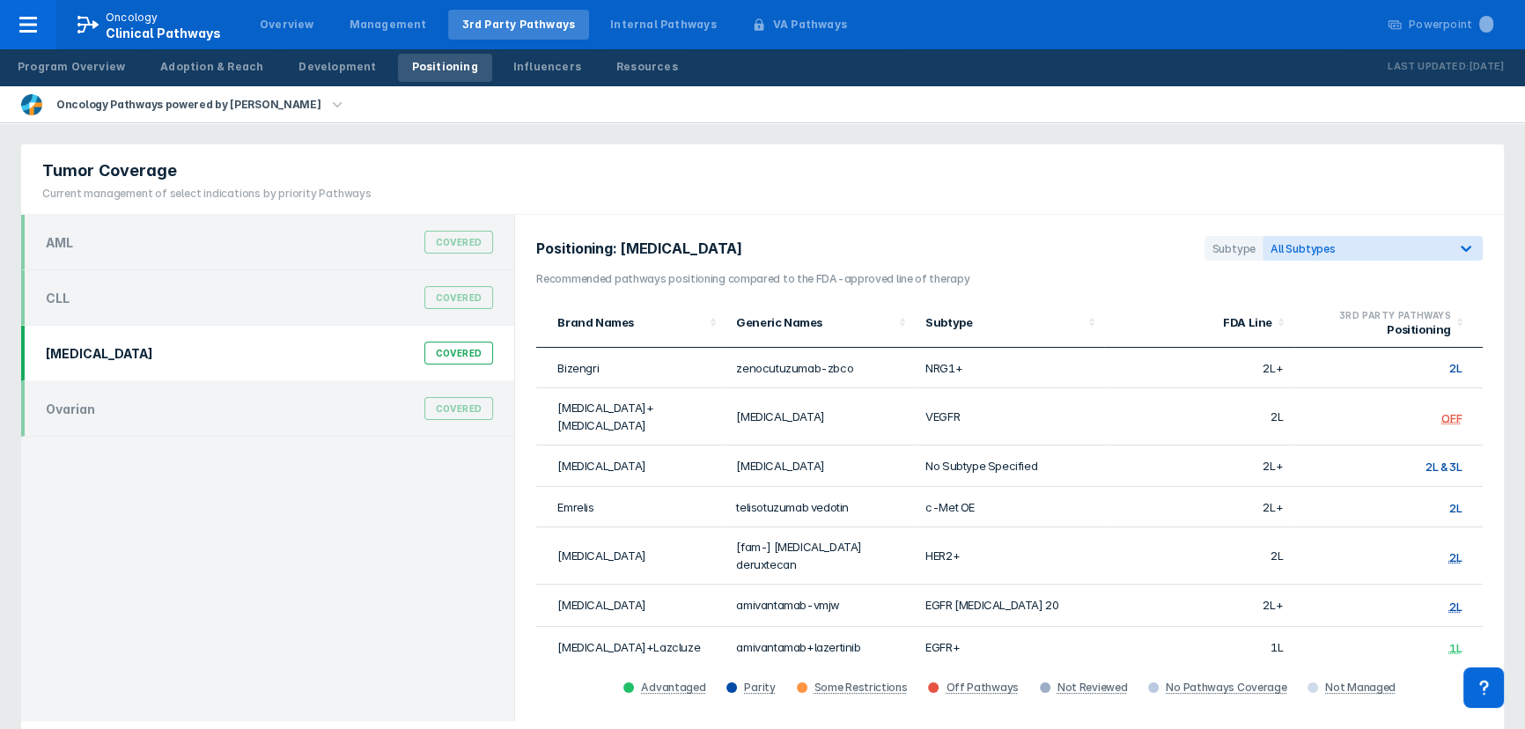
click at [1449, 500] on span "2L" at bounding box center [1455, 507] width 12 height 14
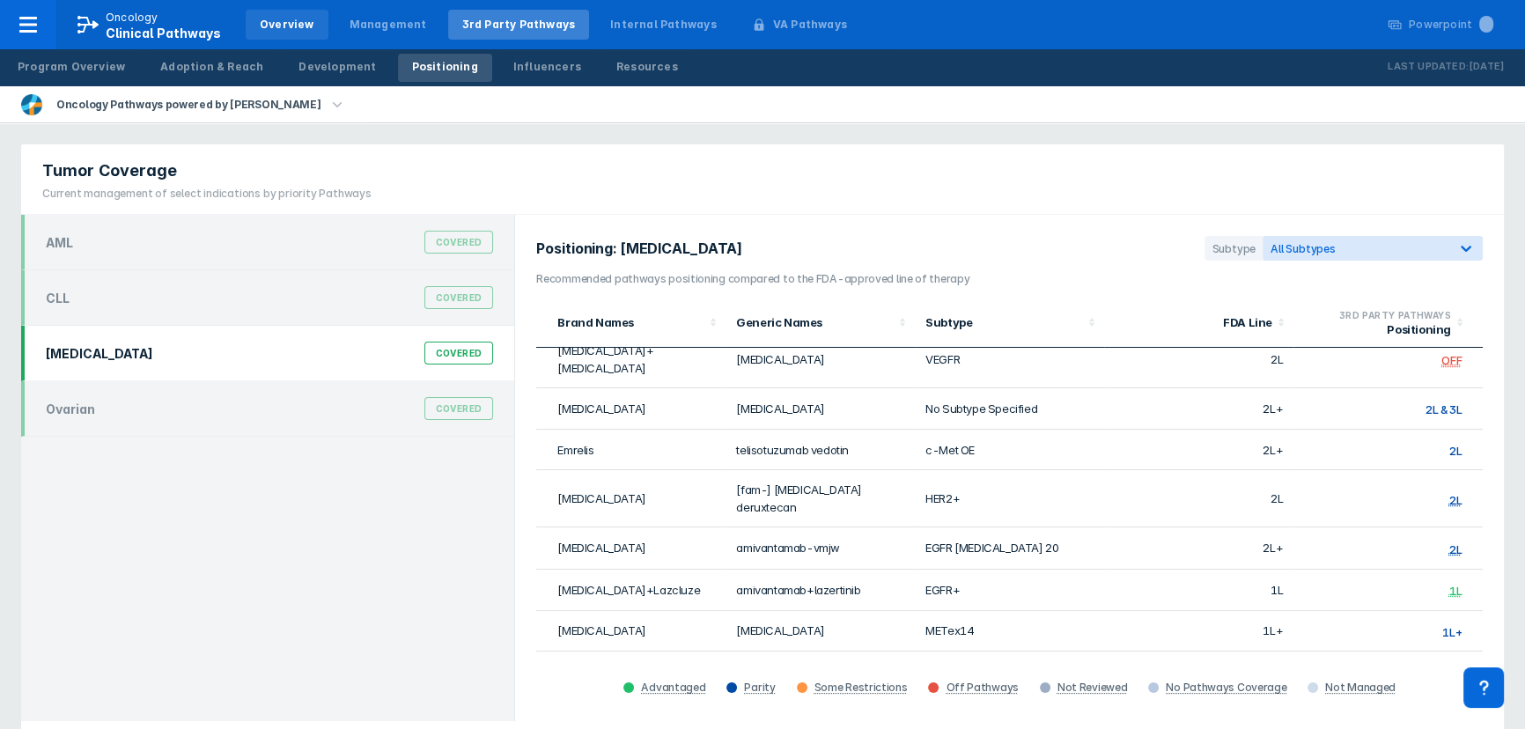
click at [291, 21] on div "Overview" at bounding box center [287, 25] width 55 height 16
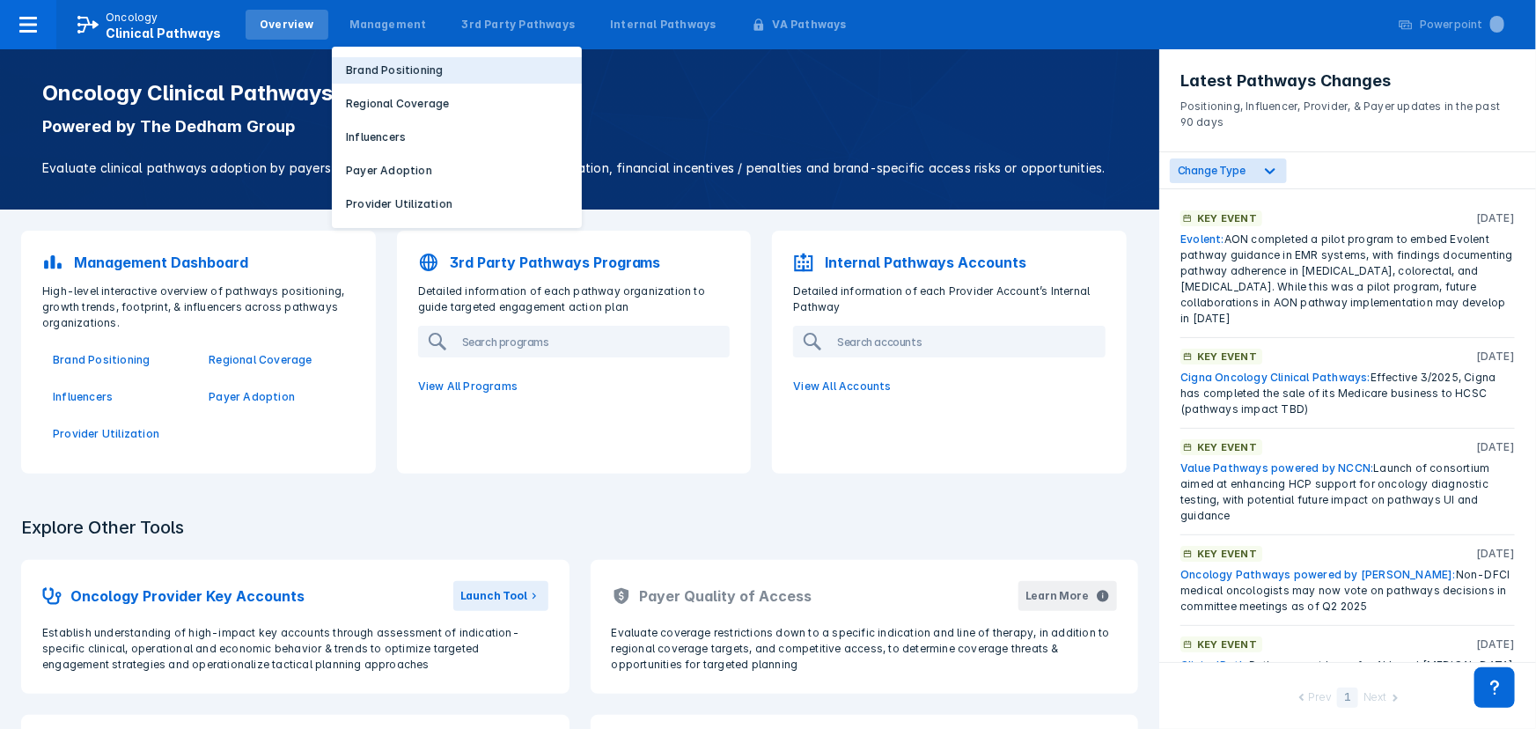
click at [406, 64] on p "Brand Positioning" at bounding box center [394, 70] width 97 height 16
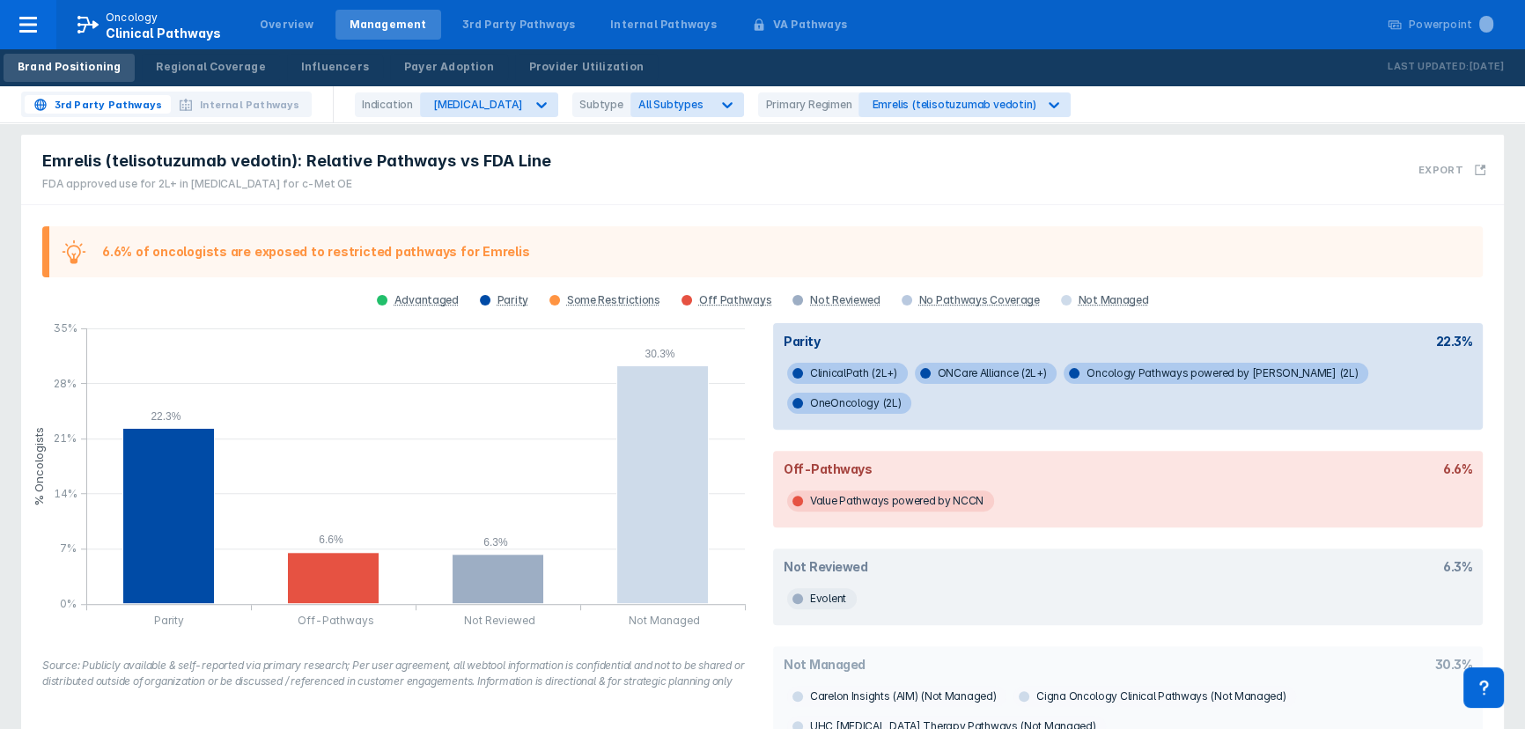
scroll to position [614, 0]
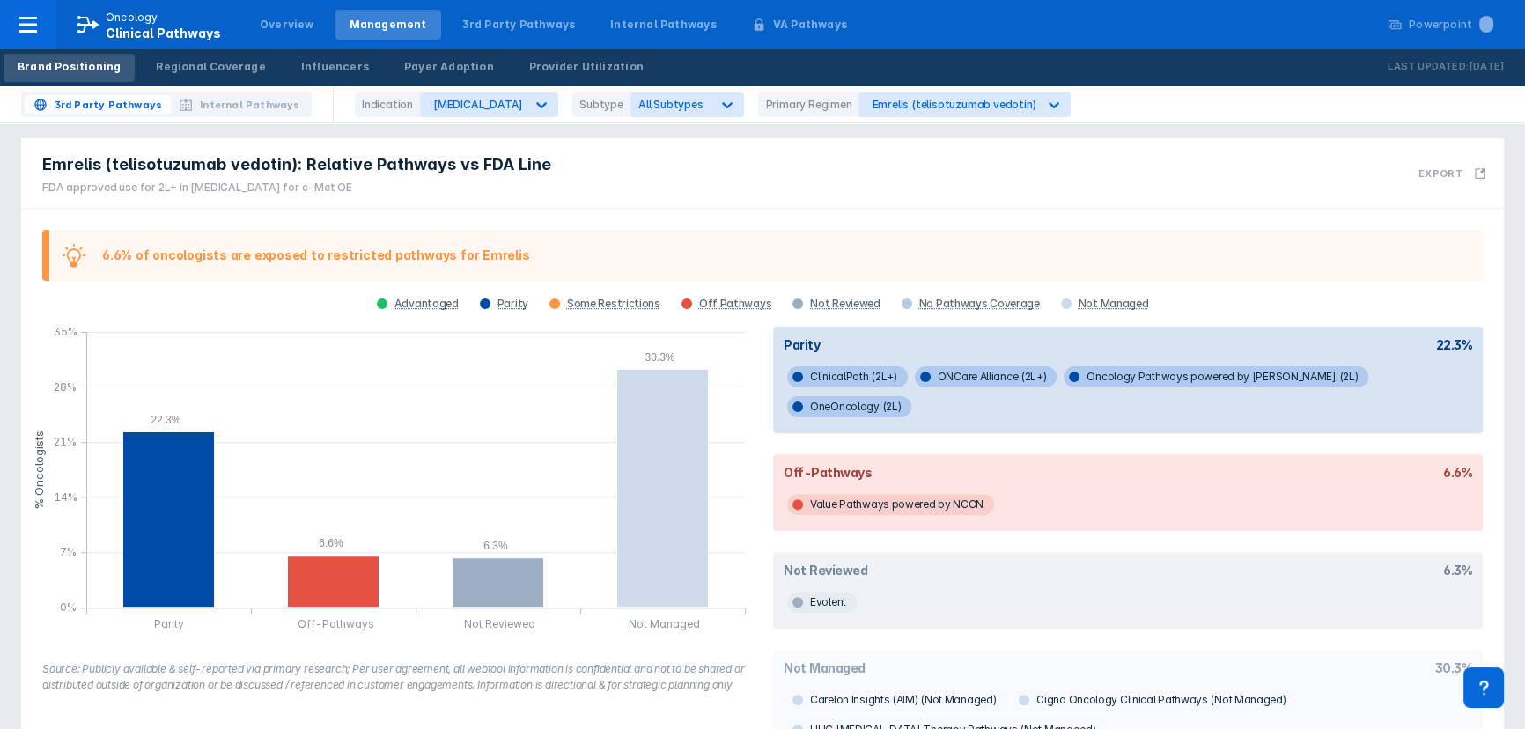
click at [643, 117] on div "3rd Party Pathways Internal Pathways Indication [MEDICAL_DATA] Subtype All Subt…" at bounding box center [762, 104] width 1525 height 37
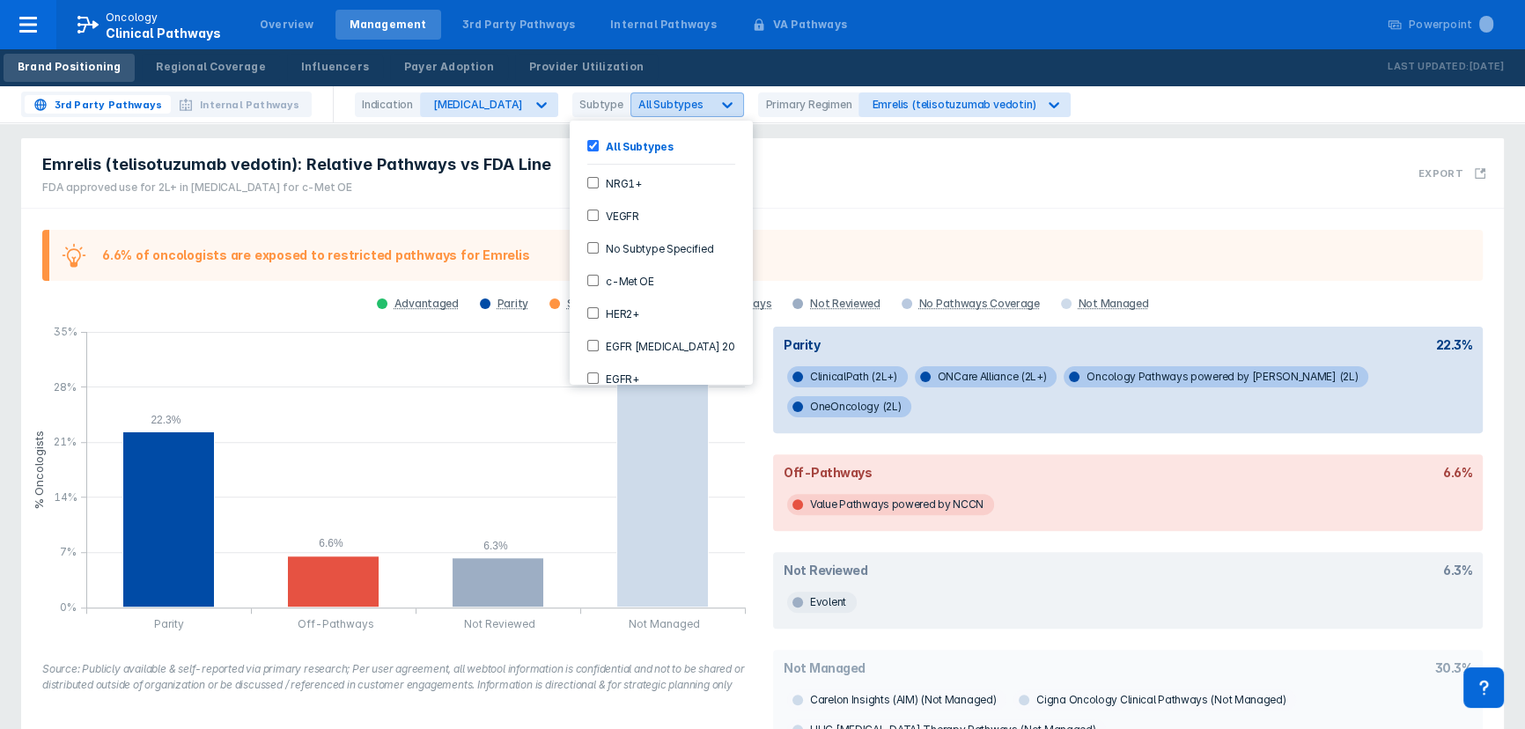
click at [640, 100] on div "All Subtypes" at bounding box center [671, 104] width 66 height 13
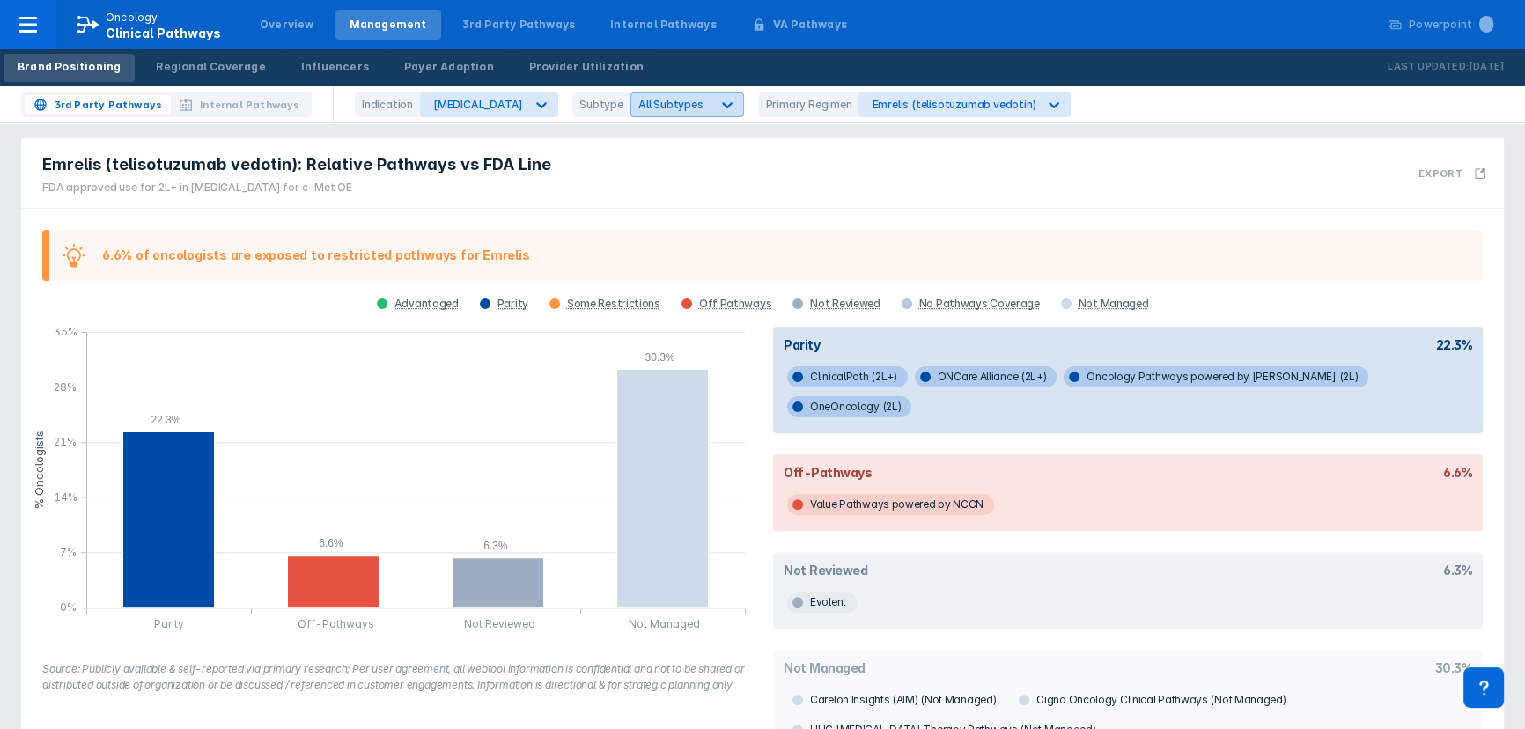
click at [640, 100] on div "All Subtypes" at bounding box center [671, 104] width 66 height 13
